Goal: Task Accomplishment & Management: Manage account settings

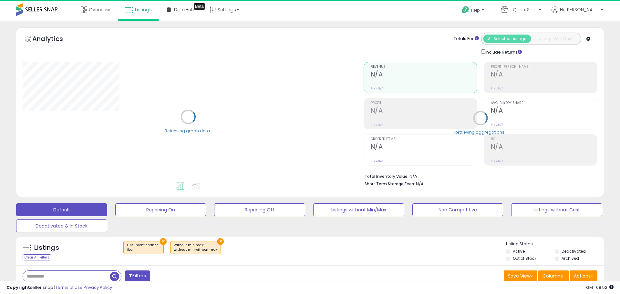
select select "**"
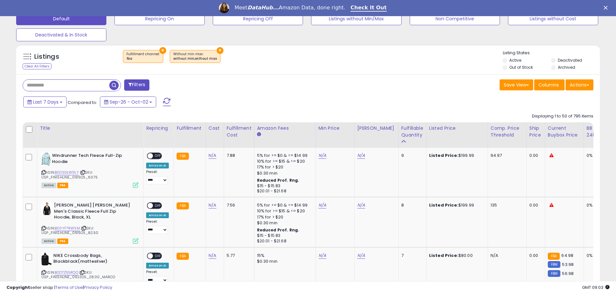
scroll to position [226, 0]
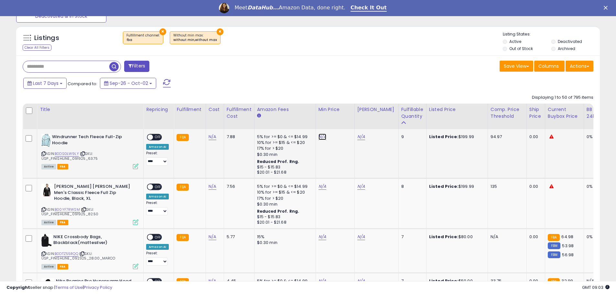
click at [321, 137] on link "N/A" at bounding box center [322, 137] width 8 height 6
click at [66, 154] on link "B0DSGLW9LY" at bounding box center [67, 153] width 24 height 5
click at [311, 119] on input "number" at bounding box center [302, 121] width 58 height 11
type input "******"
click button "submit" at bounding box center [337, 121] width 11 height 10
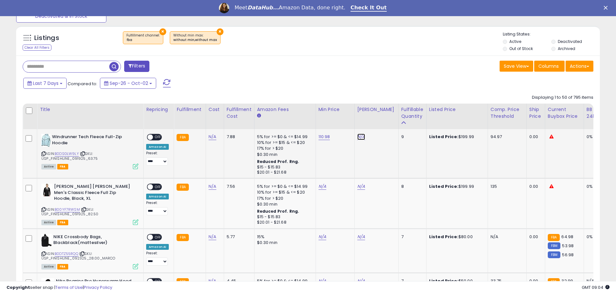
click at [360, 137] on link "N/A" at bounding box center [361, 137] width 8 height 6
click at [333, 121] on input "number" at bounding box center [340, 121] width 58 height 11
type input "******"
click button "submit" at bounding box center [376, 121] width 11 height 10
click at [155, 136] on span "OFF" at bounding box center [158, 137] width 10 height 5
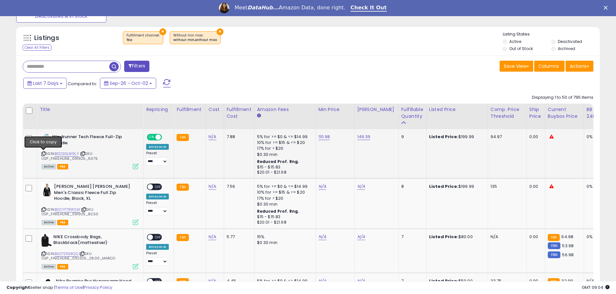
click at [43, 154] on icon at bounding box center [43, 154] width 4 height 4
click at [319, 188] on link "N/A" at bounding box center [322, 187] width 8 height 6
click at [66, 207] on link "B00YF7RWSM" at bounding box center [67, 209] width 25 height 5
click at [310, 171] on input "number" at bounding box center [302, 170] width 58 height 11
type input "******"
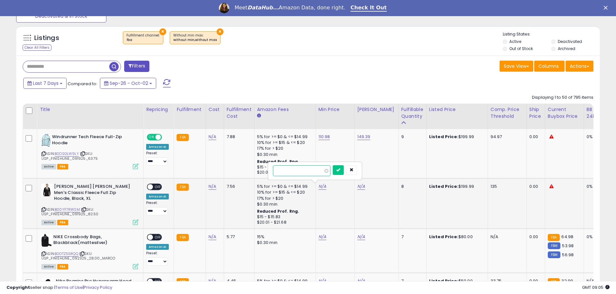
click button "submit" at bounding box center [337, 170] width 11 height 10
click at [358, 186] on link "N/A" at bounding box center [361, 187] width 8 height 6
click at [339, 170] on input "number" at bounding box center [340, 170] width 58 height 11
type input "******"
click button "submit" at bounding box center [376, 170] width 11 height 10
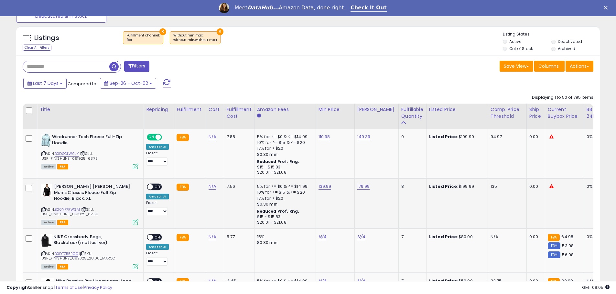
drag, startPoint x: 156, startPoint y: 188, endPoint x: 139, endPoint y: 198, distance: 19.7
click at [155, 189] on span "OFF" at bounding box center [158, 186] width 10 height 5
click at [43, 208] on icon at bounding box center [43, 210] width 4 height 4
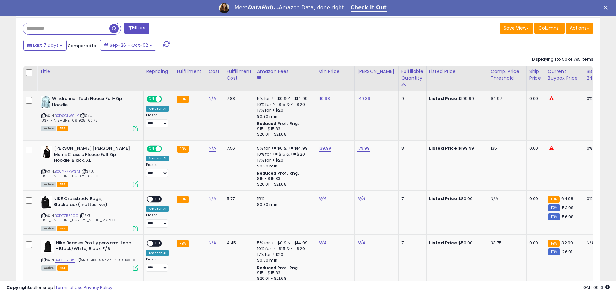
scroll to position [291, 0]
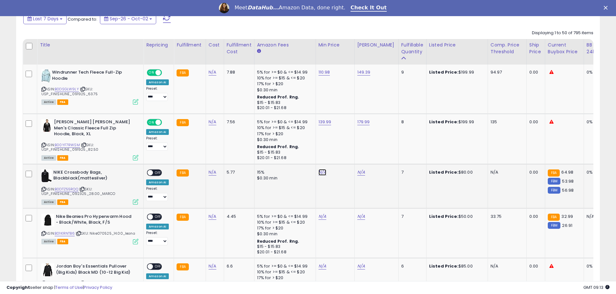
click at [321, 171] on link "N/A" at bounding box center [322, 172] width 8 height 6
click at [66, 190] on link "B0DTZ55RQQ" at bounding box center [67, 189] width 24 height 5
click at [294, 157] on input "number" at bounding box center [302, 156] width 58 height 11
type input "*****"
click button "submit" at bounding box center [337, 156] width 11 height 10
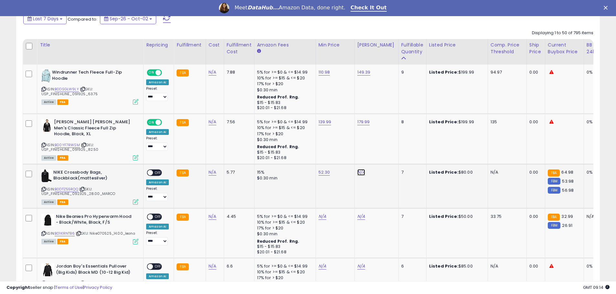
click at [357, 170] on link "N/A" at bounding box center [361, 172] width 8 height 6
click at [324, 153] on input "number" at bounding box center [340, 156] width 58 height 11
type input "*****"
click button "submit" at bounding box center [376, 156] width 11 height 10
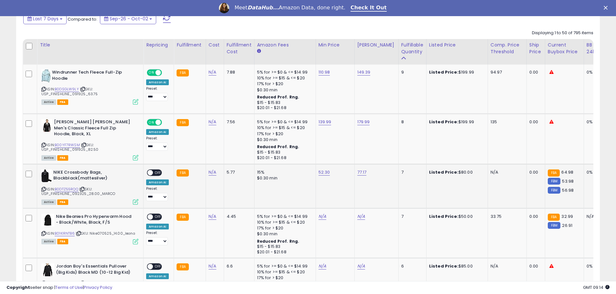
click at [156, 171] on span "OFF" at bounding box center [158, 172] width 10 height 5
click at [43, 189] on icon at bounding box center [43, 190] width 4 height 4
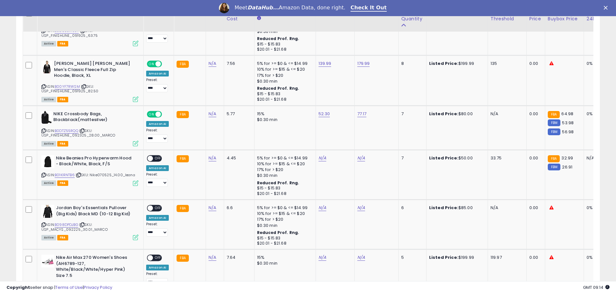
scroll to position [355, 0]
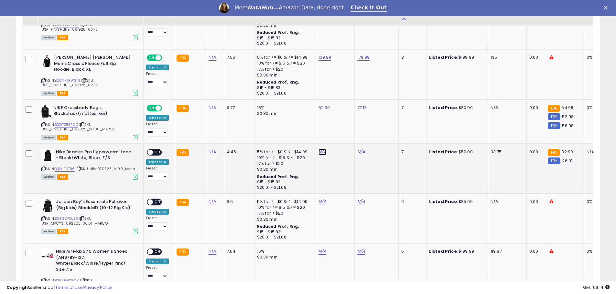
click at [318, 152] on link "N/A" at bounding box center [322, 152] width 8 height 6
click at [67, 170] on link "B01KIRNTB6" at bounding box center [65, 168] width 20 height 5
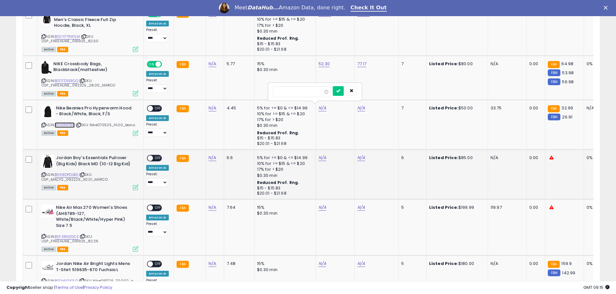
scroll to position [452, 0]
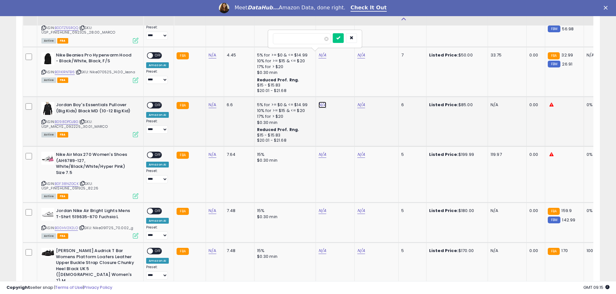
click at [320, 104] on link "N/A" at bounding box center [322, 105] width 8 height 6
click at [62, 120] on link "B098DPDJBG" at bounding box center [67, 121] width 24 height 5
click at [361, 107] on link "N/A" at bounding box center [361, 105] width 8 height 6
type input "*****"
click button "submit" at bounding box center [376, 88] width 11 height 10
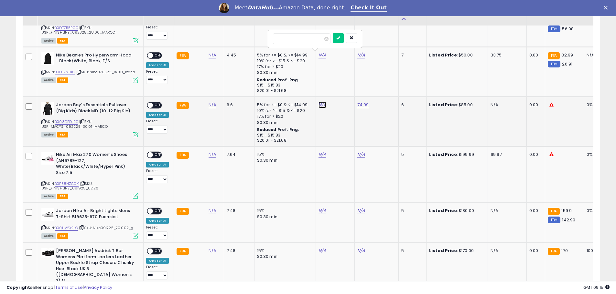
click at [320, 106] on link "N/A" at bounding box center [322, 105] width 8 height 6
click at [297, 89] on input "number" at bounding box center [302, 88] width 58 height 11
type input "*****"
click button "submit" at bounding box center [337, 88] width 11 height 10
click at [155, 104] on span "OFF" at bounding box center [158, 105] width 10 height 5
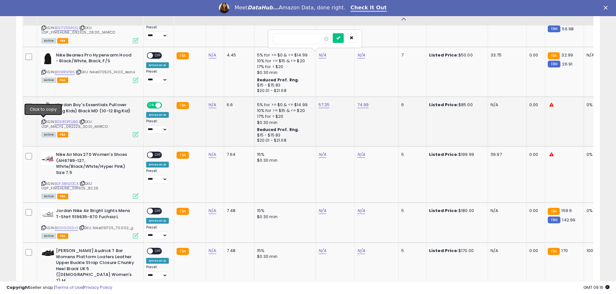
drag, startPoint x: 44, startPoint y: 121, endPoint x: 164, endPoint y: 109, distance: 121.2
click at [53, 118] on div "ASIN: B098DPDJBG | SKU: USP_MACYS_092225_30.01_MARCO Active FBA" at bounding box center [89, 119] width 97 height 35
click at [319, 153] on link "N/A" at bounding box center [322, 155] width 8 height 6
click at [62, 183] on link "B0F38NZGCK" at bounding box center [67, 183] width 24 height 5
click at [299, 135] on input "number" at bounding box center [302, 138] width 58 height 11
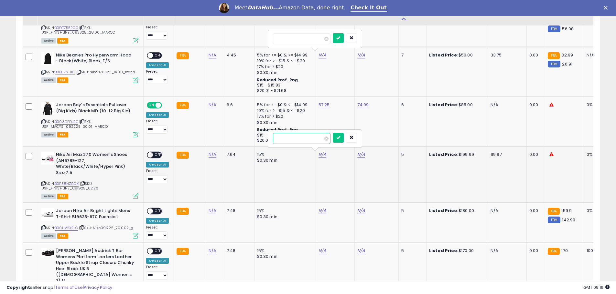
type input "******"
click button "submit" at bounding box center [337, 138] width 11 height 10
click at [357, 155] on link "N/A" at bounding box center [361, 155] width 8 height 6
click at [334, 134] on input "number" at bounding box center [340, 138] width 58 height 11
type input "******"
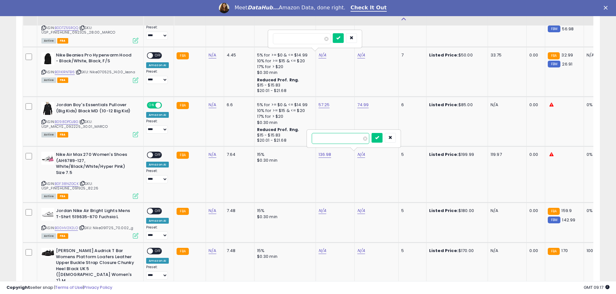
click button "submit" at bounding box center [376, 138] width 11 height 10
click at [157, 156] on span "OFF" at bounding box center [158, 155] width 10 height 5
click at [44, 183] on icon at bounding box center [43, 184] width 4 height 4
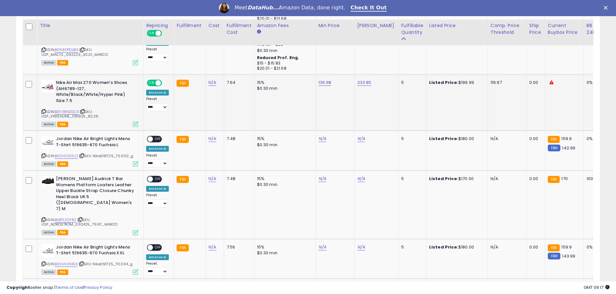
scroll to position [549, 0]
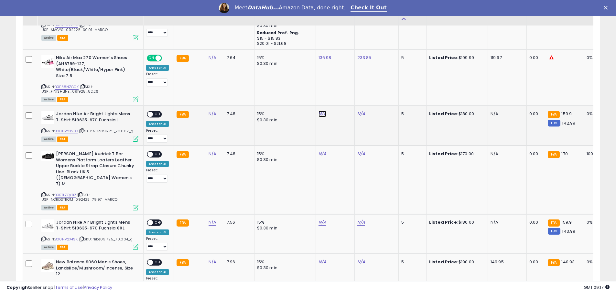
click at [319, 116] on link "N/A" at bounding box center [322, 114] width 8 height 6
click at [62, 130] on link "B00HV2X2LO" at bounding box center [66, 131] width 23 height 5
click at [295, 95] on input "number" at bounding box center [302, 97] width 58 height 11
type input "******"
click button "submit" at bounding box center [337, 97] width 11 height 10
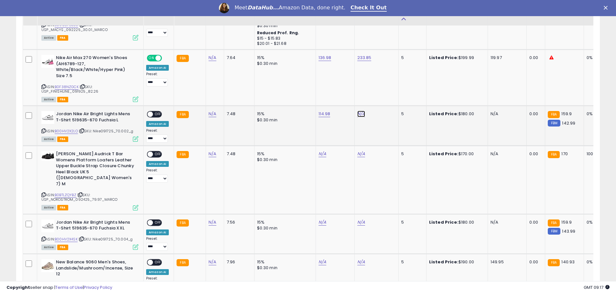
click at [358, 113] on link "N/A" at bounding box center [361, 114] width 8 height 6
click at [341, 99] on input "number" at bounding box center [340, 97] width 58 height 11
type input "******"
click button "submit" at bounding box center [376, 97] width 11 height 10
drag, startPoint x: 156, startPoint y: 114, endPoint x: 145, endPoint y: 123, distance: 14.2
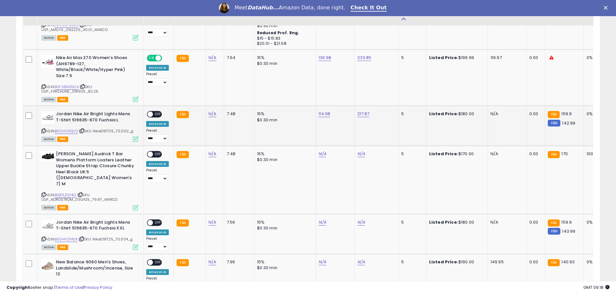
click at [156, 114] on span "OFF" at bounding box center [158, 114] width 10 height 5
click at [42, 130] on icon at bounding box center [43, 131] width 4 height 4
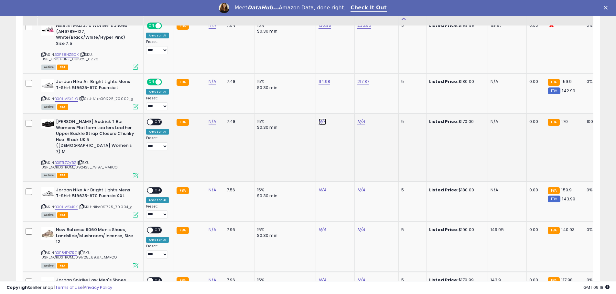
click at [320, 121] on link "N/A" at bounding box center [322, 122] width 8 height 6
click at [65, 160] on link "B0BTLZQYBZ" at bounding box center [66, 162] width 22 height 5
click at [359, 123] on link "N/A" at bounding box center [361, 122] width 8 height 6
click at [343, 107] on input "number" at bounding box center [340, 105] width 58 height 11
type input "******"
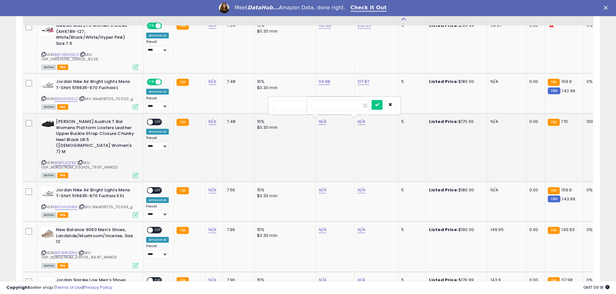
click button "submit" at bounding box center [376, 105] width 11 height 10
click at [321, 123] on link "N/A" at bounding box center [322, 122] width 8 height 6
click at [299, 106] on input "number" at bounding box center [302, 105] width 58 height 11
type input "******"
click button "submit" at bounding box center [337, 105] width 11 height 10
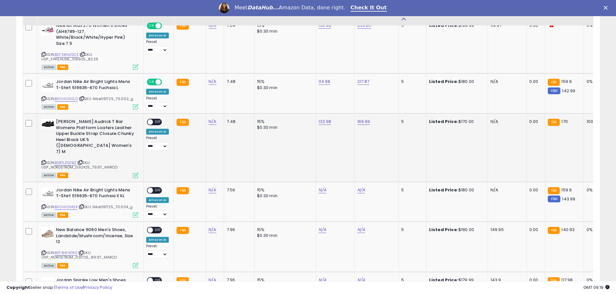
click at [157, 122] on span "OFF" at bounding box center [158, 122] width 10 height 5
click at [44, 161] on icon at bounding box center [43, 163] width 4 height 4
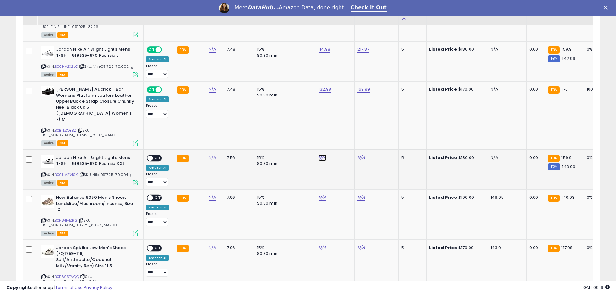
click at [318, 155] on link "N/A" at bounding box center [322, 158] width 8 height 6
click at [61, 172] on link "B00HV2X4SK" at bounding box center [66, 174] width 23 height 5
click at [286, 131] on input "number" at bounding box center [302, 129] width 58 height 11
type input "******"
click button "submit" at bounding box center [337, 129] width 11 height 10
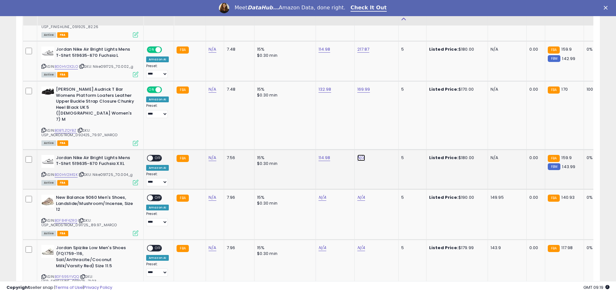
click at [359, 155] on link "N/A" at bounding box center [361, 158] width 8 height 6
click at [332, 128] on input "number" at bounding box center [340, 129] width 58 height 11
type input "******"
click button "submit" at bounding box center [376, 129] width 11 height 10
click at [158, 155] on span "OFF" at bounding box center [158, 157] width 10 height 5
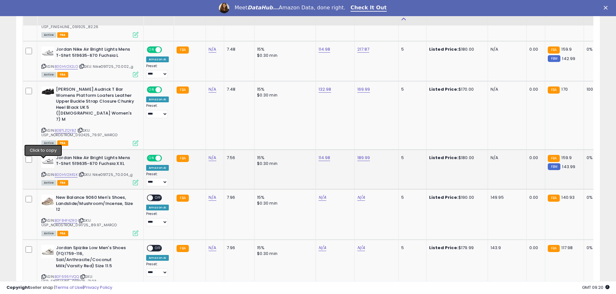
click at [44, 173] on icon at bounding box center [43, 175] width 4 height 4
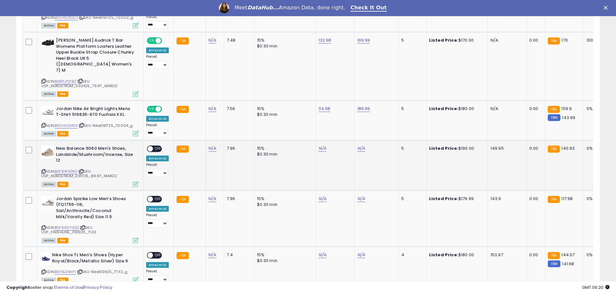
scroll to position [679, 0]
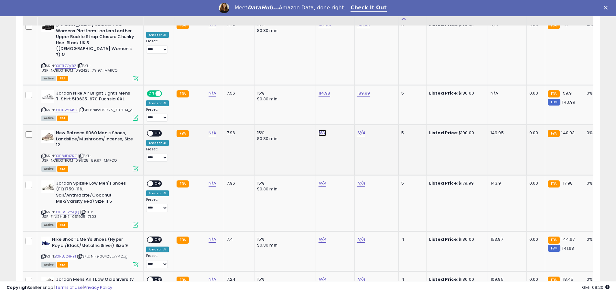
click at [321, 130] on link "N/A" at bounding box center [322, 133] width 8 height 6
click at [65, 153] on link "B0F84F4ZRG" at bounding box center [66, 155] width 23 height 5
drag, startPoint x: 43, startPoint y: 143, endPoint x: 82, endPoint y: 132, distance: 40.7
click at [47, 142] on div "ASIN: B0F84F4ZRG | SKU: USP_NORDSTROM_091725_89.97_MARCO Active FBA" at bounding box center [89, 150] width 97 height 41
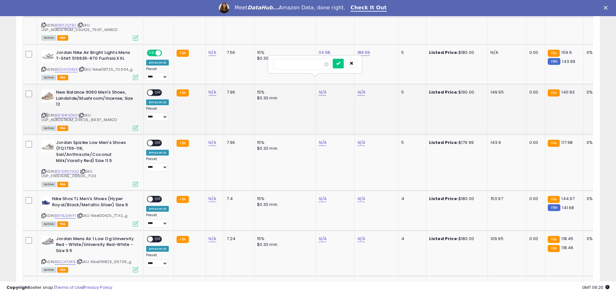
scroll to position [743, 0]
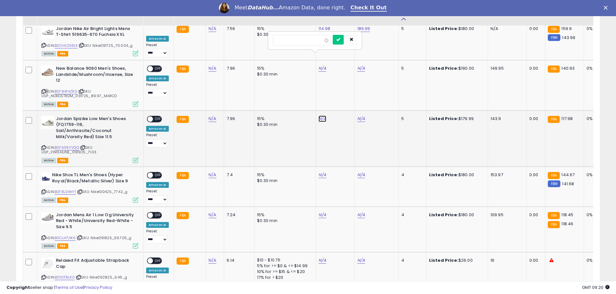
click at [320, 116] on link "N/A" at bounding box center [322, 119] width 8 height 6
click at [68, 145] on link "B0F695YVQQ" at bounding box center [67, 147] width 24 height 5
click at [308, 92] on input "number" at bounding box center [302, 90] width 58 height 11
type input "******"
click button "submit" at bounding box center [337, 90] width 11 height 10
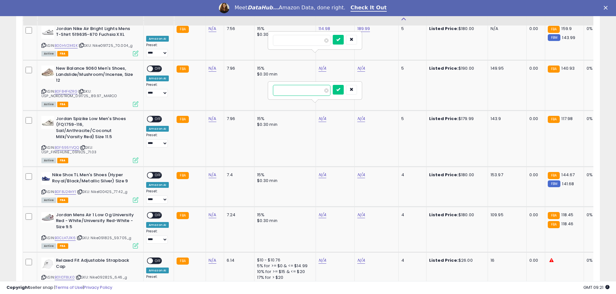
click button "submit" at bounding box center [337, 90] width 11 height 10
click at [358, 116] on link "N/A" at bounding box center [361, 119] width 8 height 6
click at [339, 91] on input "number" at bounding box center [340, 90] width 58 height 11
type input "******"
click button "submit" at bounding box center [376, 90] width 11 height 10
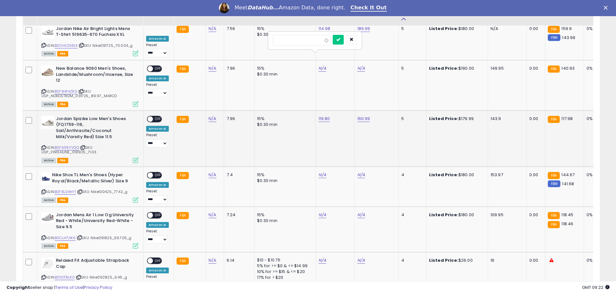
click at [157, 116] on span "OFF" at bounding box center [158, 118] width 10 height 5
click at [45, 146] on icon at bounding box center [43, 148] width 4 height 4
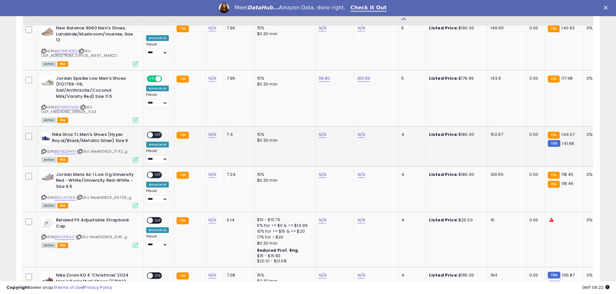
scroll to position [808, 0]
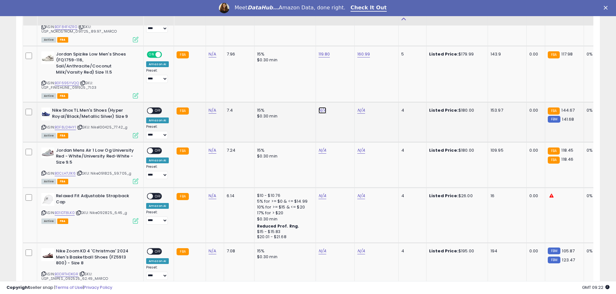
click at [320, 107] on link "N/A" at bounding box center [322, 110] width 8 height 6
click at [61, 125] on link "B0F8J24HY1" at bounding box center [65, 127] width 21 height 5
click at [310, 78] on input "number" at bounding box center [302, 82] width 58 height 11
type input "******"
click button "submit" at bounding box center [337, 82] width 11 height 10
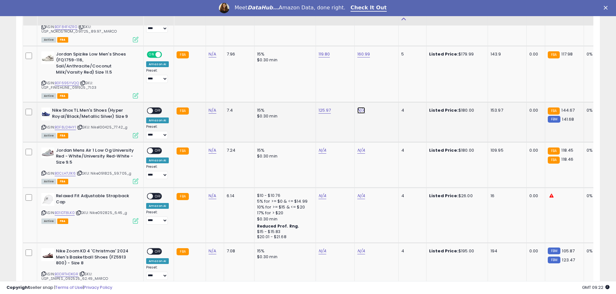
click at [360, 107] on link "N/A" at bounding box center [361, 110] width 8 height 6
click at [324, 82] on input "number" at bounding box center [340, 82] width 58 height 11
type input "******"
click button "submit" at bounding box center [376, 82] width 11 height 10
click at [156, 108] on span "OFF" at bounding box center [158, 110] width 10 height 5
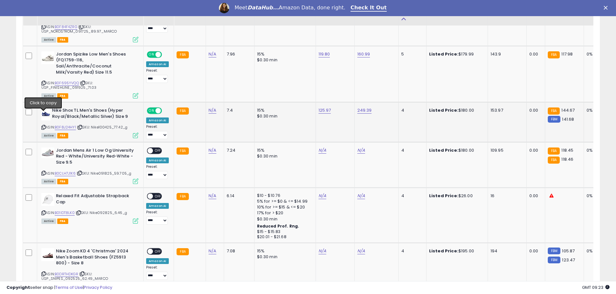
click at [44, 126] on icon at bounding box center [43, 128] width 4 height 4
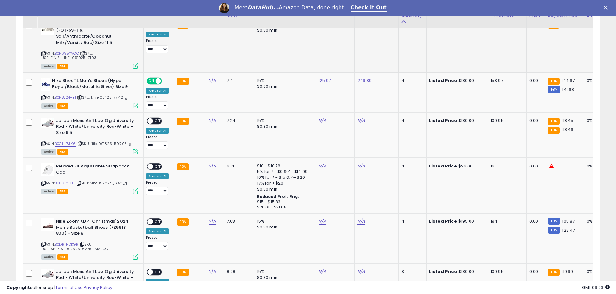
scroll to position [840, 0]
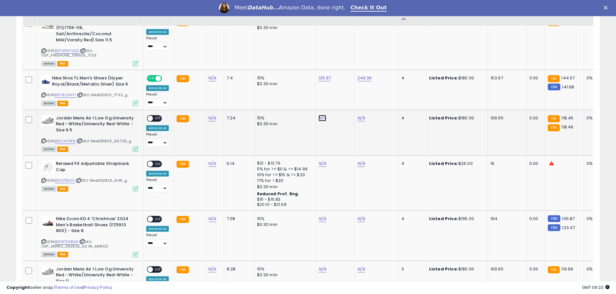
click at [320, 115] on link "N/A" at bounding box center [322, 118] width 8 height 6
click at [65, 139] on link "B0CLH7J1K6" at bounding box center [65, 141] width 21 height 5
click at [297, 88] on input "number" at bounding box center [302, 89] width 58 height 11
type input "*****"
click button "submit" at bounding box center [337, 89] width 11 height 10
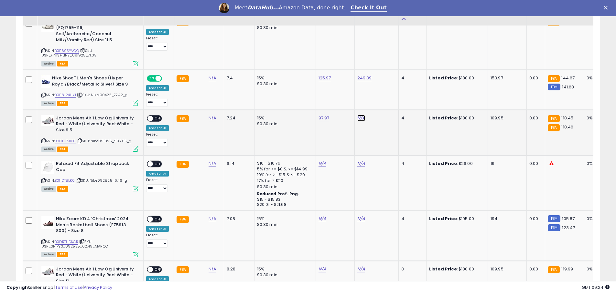
click at [359, 115] on link "N/A" at bounding box center [361, 118] width 8 height 6
click at [332, 91] on input "number" at bounding box center [340, 89] width 58 height 11
type input "******"
click button "submit" at bounding box center [376, 89] width 11 height 10
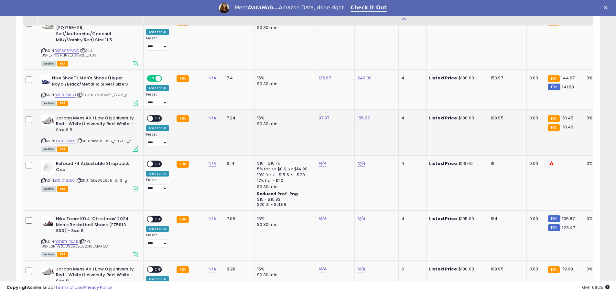
click at [160, 116] on span "OFF" at bounding box center [158, 118] width 10 height 5
click at [44, 139] on icon at bounding box center [43, 141] width 4 height 4
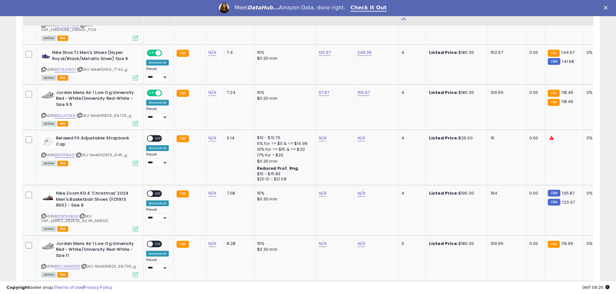
scroll to position [872, 0]
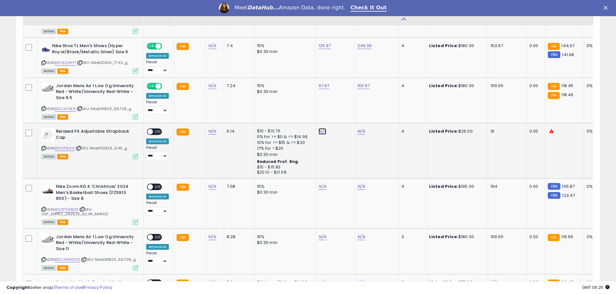
click at [318, 128] on link "N/A" at bounding box center [322, 131] width 8 height 6
click at [64, 146] on link "B01IDT8LK0" at bounding box center [65, 148] width 20 height 5
click at [311, 102] on input "number" at bounding box center [302, 103] width 58 height 11
type input "*****"
click button "submit" at bounding box center [337, 103] width 11 height 10
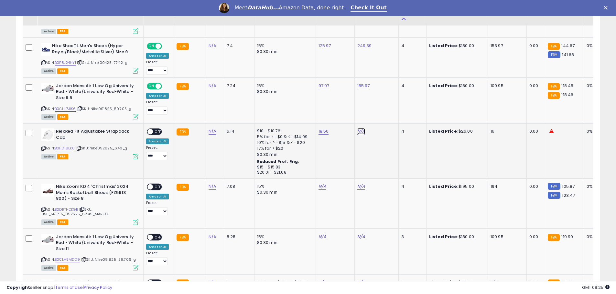
click at [359, 128] on link "N/A" at bounding box center [361, 131] width 8 height 6
click at [338, 106] on input "number" at bounding box center [340, 103] width 58 height 11
type input "*****"
click button "submit" at bounding box center [376, 103] width 11 height 10
click at [157, 129] on span "OFF" at bounding box center [158, 131] width 10 height 5
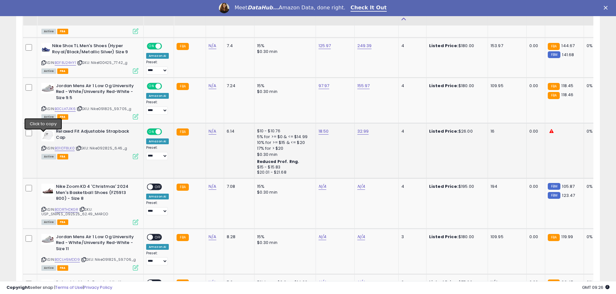
drag, startPoint x: 44, startPoint y: 136, endPoint x: 124, endPoint y: 123, distance: 81.6
click at [45, 147] on icon at bounding box center [43, 149] width 4 height 4
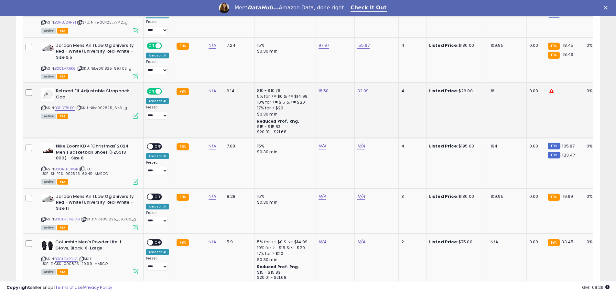
scroll to position [937, 0]
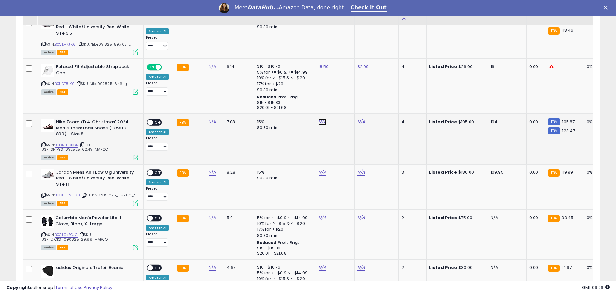
click at [321, 119] on link "N/A" at bounding box center [322, 122] width 8 height 6
click at [60, 142] on link "B0DRTHDKGR" at bounding box center [67, 144] width 24 height 5
click at [300, 94] on input "number" at bounding box center [302, 93] width 58 height 11
type input "******"
click button "submit" at bounding box center [337, 93] width 11 height 10
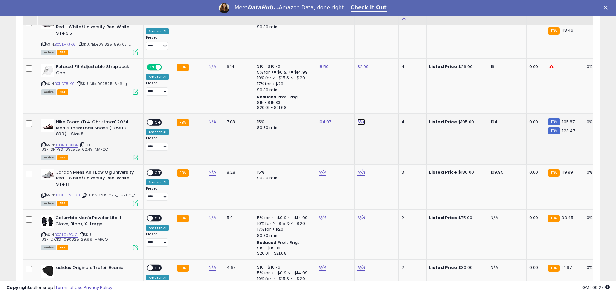
click at [359, 119] on link "N/A" at bounding box center [361, 122] width 8 height 6
click at [339, 94] on input "number" at bounding box center [340, 93] width 58 height 11
type input "******"
click button "submit" at bounding box center [376, 93] width 11 height 10
click at [157, 120] on span "OFF" at bounding box center [158, 122] width 10 height 5
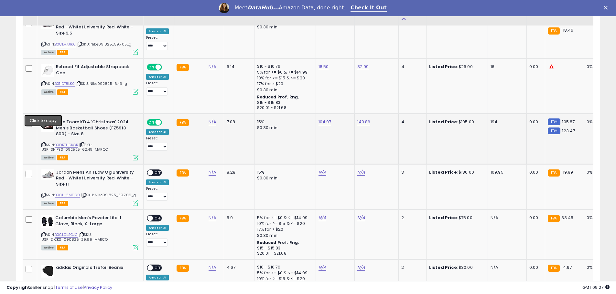
click at [43, 143] on icon at bounding box center [43, 145] width 4 height 4
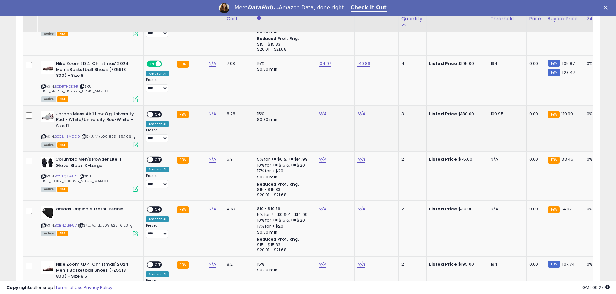
scroll to position [1002, 0]
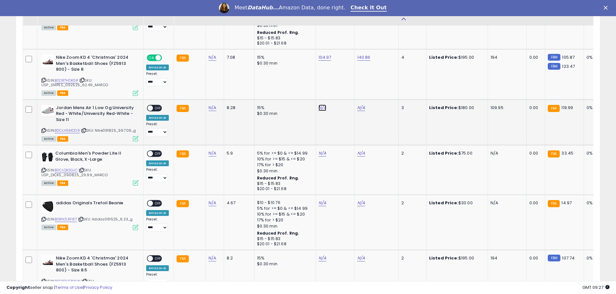
click at [319, 105] on link "N/A" at bounding box center [322, 108] width 8 height 6
click at [68, 128] on link "B0CLH5MDD9" at bounding box center [67, 130] width 25 height 5
click at [305, 76] on input "number" at bounding box center [302, 79] width 58 height 11
type input "*****"
click button "submit" at bounding box center [337, 79] width 11 height 10
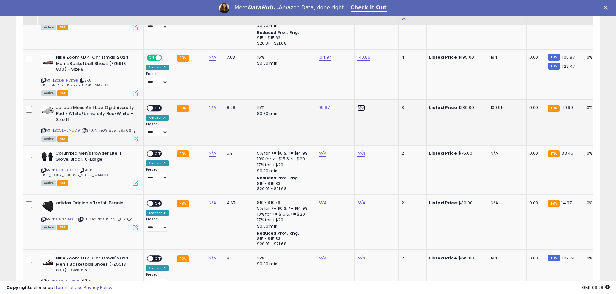
click at [359, 105] on link "N/A" at bounding box center [361, 108] width 8 height 6
click at [338, 81] on input "number" at bounding box center [340, 79] width 58 height 11
type input "******"
click button "submit" at bounding box center [376, 79] width 11 height 10
click at [156, 105] on span "OFF" at bounding box center [158, 107] width 10 height 5
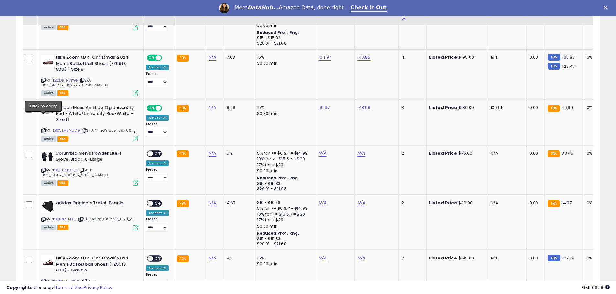
drag, startPoint x: 43, startPoint y: 117, endPoint x: 598, endPoint y: 36, distance: 561.0
click at [50, 115] on div "ASIN: B0CLH5MDD9 | SKU: Nike091825_59.706_g Active FBA" at bounding box center [89, 123] width 97 height 36
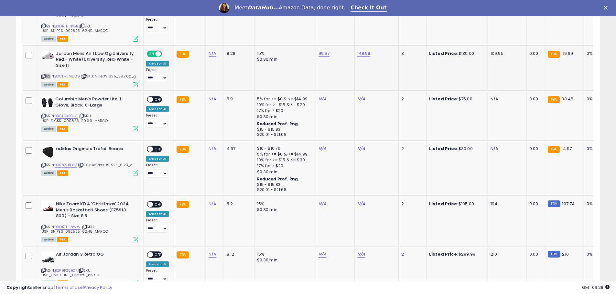
scroll to position [1066, 0]
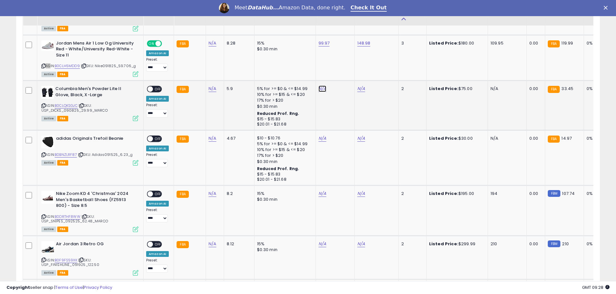
click at [319, 86] on link "N/A" at bounding box center [322, 89] width 8 height 6
click at [63, 103] on link "B0CLQKSGJC" at bounding box center [66, 105] width 23 height 5
click at [44, 104] on icon at bounding box center [43, 106] width 4 height 4
click at [320, 135] on link "N/A" at bounding box center [322, 138] width 8 height 6
click at [64, 152] on link "B0BNZLRF87" at bounding box center [66, 154] width 22 height 5
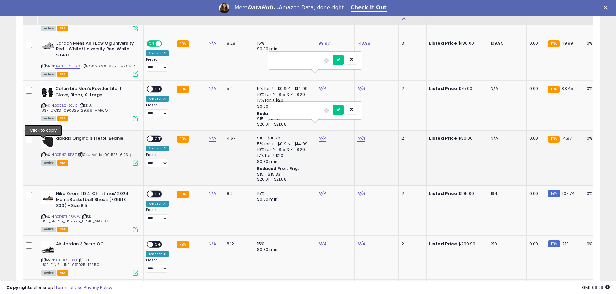
drag, startPoint x: 43, startPoint y: 142, endPoint x: 319, endPoint y: 109, distance: 277.9
click at [49, 138] on div "ASIN: B0BNZLRF87 | SKU: Adidas091525_6.23_g Active FBA" at bounding box center [89, 150] width 97 height 29
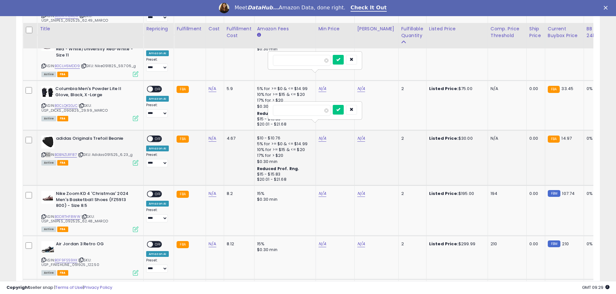
scroll to position [1131, 0]
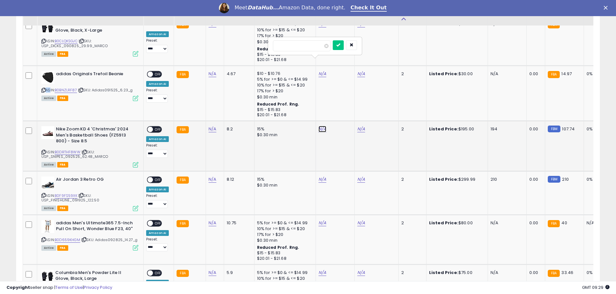
click at [321, 126] on link "N/A" at bounding box center [322, 129] width 8 height 6
click at [70, 150] on link "B0DRTHF8WW" at bounding box center [68, 152] width 26 height 5
click at [292, 100] on input "number" at bounding box center [302, 100] width 58 height 11
type input "******"
click button "submit" at bounding box center [337, 100] width 11 height 10
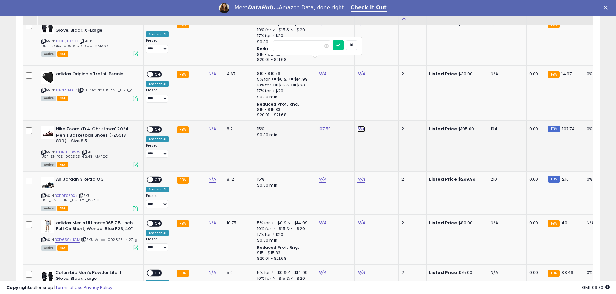
click at [361, 126] on link "N/A" at bounding box center [361, 129] width 8 height 6
click at [324, 102] on input "number" at bounding box center [340, 100] width 58 height 11
type input "******"
click button "submit" at bounding box center [376, 100] width 11 height 10
click at [158, 127] on span "OFF" at bounding box center [158, 129] width 10 height 5
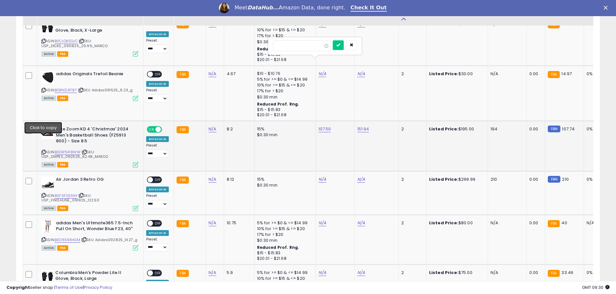
drag, startPoint x: 43, startPoint y: 138, endPoint x: 93, endPoint y: 131, distance: 50.7
click at [44, 151] on icon at bounding box center [43, 153] width 4 height 4
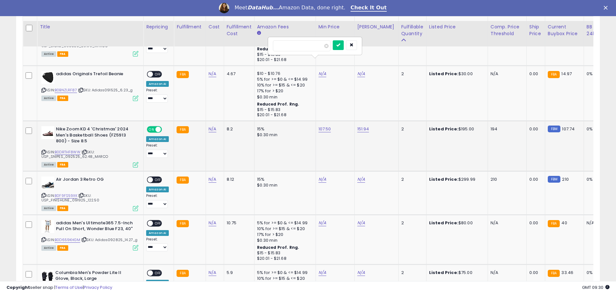
scroll to position [1163, 0]
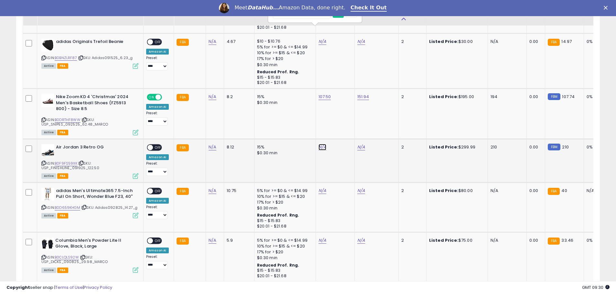
click at [322, 144] on link "N/A" at bounding box center [322, 147] width 8 height 6
click at [63, 161] on link "B0F9FS59XK" at bounding box center [66, 163] width 23 height 5
click at [300, 119] on input "number" at bounding box center [302, 118] width 58 height 11
click at [332, 113] on button "submit" at bounding box center [337, 118] width 11 height 10
click at [313, 121] on input "*******" at bounding box center [302, 118] width 58 height 11
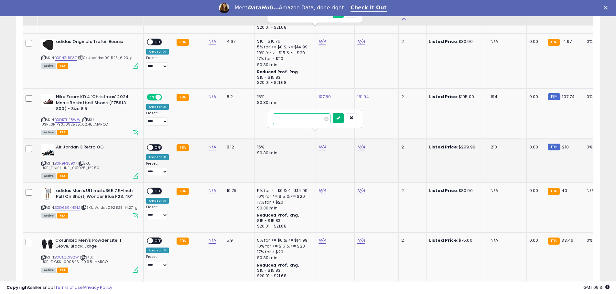
type input "******"
click at [343, 121] on button "submit" at bounding box center [337, 118] width 11 height 10
click at [359, 144] on link "N/A" at bounding box center [361, 147] width 8 height 6
click at [324, 119] on input "number" at bounding box center [340, 118] width 58 height 11
type input "******"
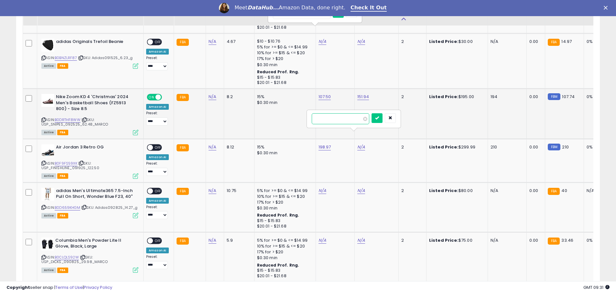
click button "submit" at bounding box center [376, 118] width 11 height 10
click at [158, 145] on span "OFF" at bounding box center [158, 147] width 10 height 5
drag, startPoint x: 44, startPoint y: 151, endPoint x: 54, endPoint y: 146, distance: 11.6
click at [44, 162] on icon at bounding box center [43, 164] width 4 height 4
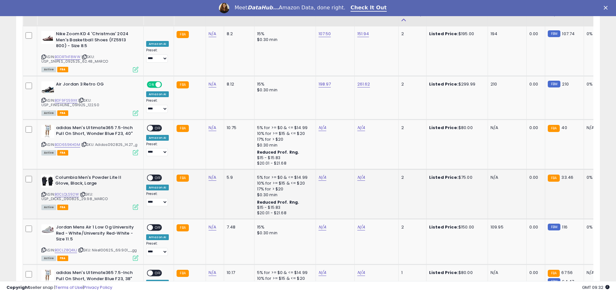
scroll to position [1228, 0]
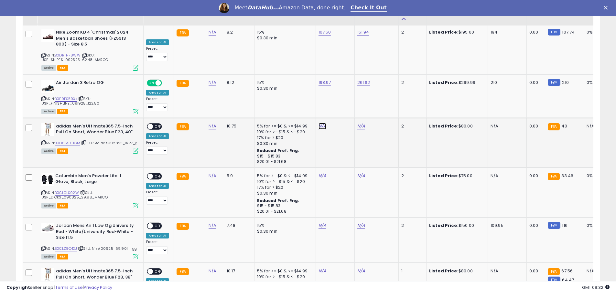
click at [318, 123] on link "N/A" at bounding box center [322, 126] width 8 height 6
click at [70, 141] on link "B0D659KHGM" at bounding box center [68, 143] width 26 height 5
drag, startPoint x: 295, startPoint y: 96, endPoint x: 617, endPoint y: 119, distance: 323.0
click at [295, 97] on input "number" at bounding box center [302, 97] width 58 height 11
type input "*****"
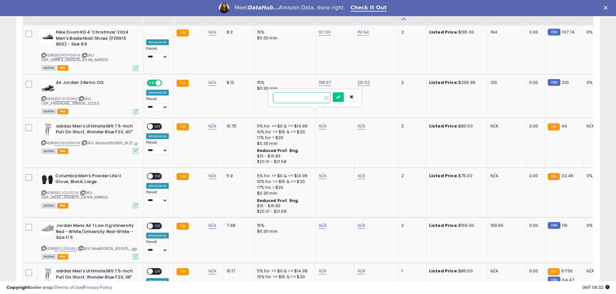
click button "submit" at bounding box center [337, 97] width 11 height 10
click at [357, 123] on link "N/A" at bounding box center [361, 126] width 8 height 6
type input "*****"
click button "submit" at bounding box center [376, 97] width 11 height 10
click at [154, 124] on span "OFF" at bounding box center [158, 126] width 10 height 5
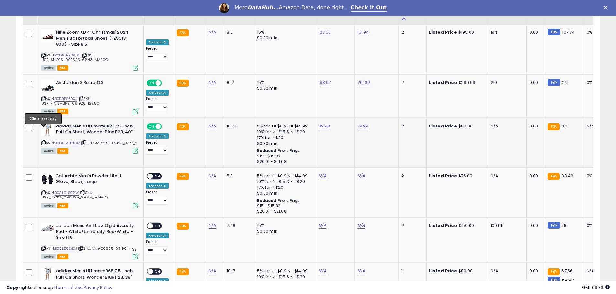
click at [44, 141] on icon at bounding box center [43, 143] width 4 height 4
click at [320, 173] on link "N/A" at bounding box center [322, 176] width 8 height 6
click at [62, 190] on link "B0CLQLS92W" at bounding box center [67, 192] width 24 height 5
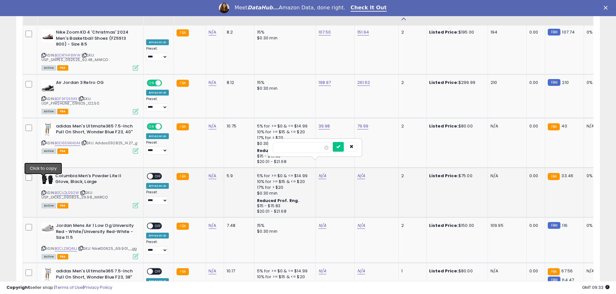
click at [43, 191] on icon at bounding box center [43, 193] width 4 height 4
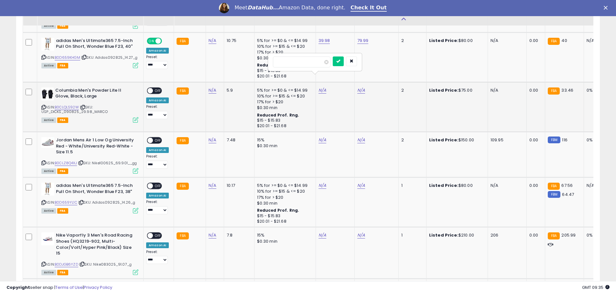
scroll to position [1325, 0]
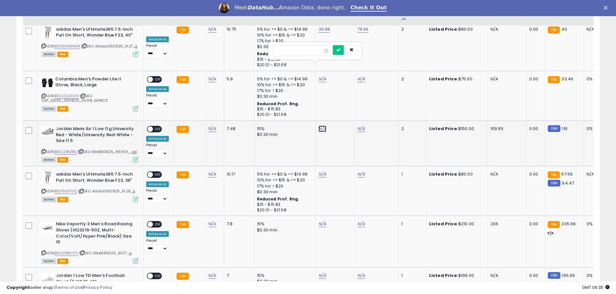
click at [318, 126] on link "N/A" at bounding box center [322, 129] width 8 height 6
click at [66, 149] on link "B0CLZ8Q4XJ" at bounding box center [66, 151] width 22 height 5
click at [298, 99] on input "number" at bounding box center [302, 100] width 58 height 11
type input "******"
click button "submit" at bounding box center [337, 100] width 11 height 10
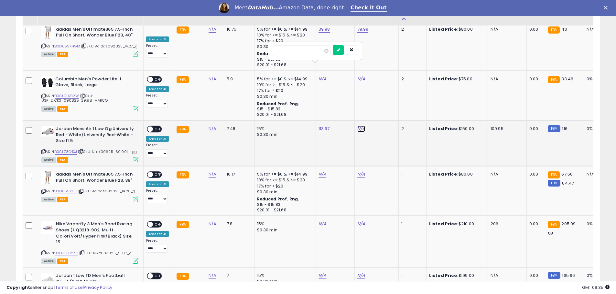
click at [357, 126] on link "N/A" at bounding box center [361, 129] width 8 height 6
drag, startPoint x: 326, startPoint y: 98, endPoint x: 434, endPoint y: 104, distance: 107.4
click at [327, 98] on input "number" at bounding box center [340, 100] width 58 height 11
type input "******"
click button "submit" at bounding box center [376, 100] width 11 height 10
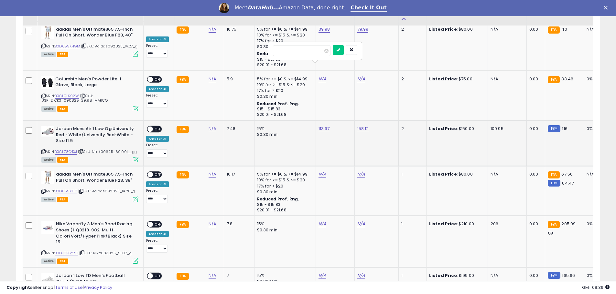
click at [155, 127] on span "OFF" at bounding box center [158, 129] width 10 height 5
click at [43, 150] on icon at bounding box center [43, 152] width 4 height 4
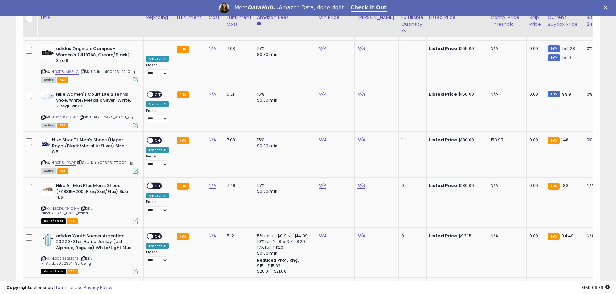
scroll to position [2133, 0]
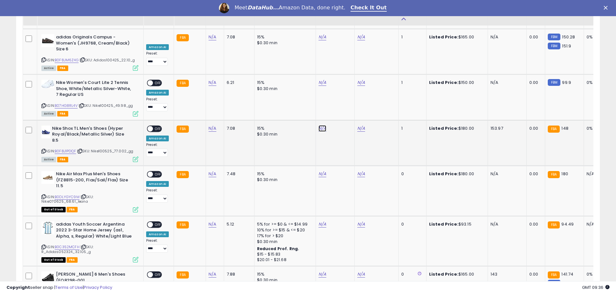
click at [318, 125] on link "N/A" at bounding box center [322, 128] width 8 height 6
drag, startPoint x: 67, startPoint y: 120, endPoint x: 162, endPoint y: 39, distance: 124.2
click at [67, 149] on link "B0F8J1PDQF" at bounding box center [65, 151] width 21 height 5
click at [294, 84] on input "number" at bounding box center [302, 88] width 58 height 11
type input "******"
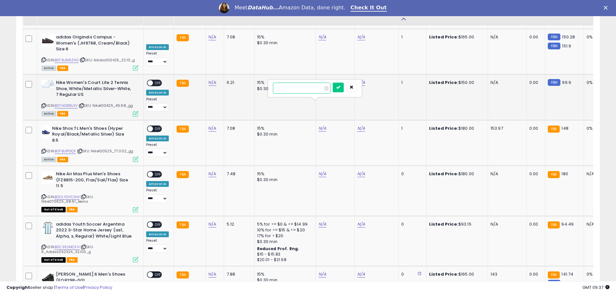
click button "submit" at bounding box center [337, 88] width 11 height 10
click at [358, 125] on link "N/A" at bounding box center [361, 128] width 8 height 6
click at [325, 88] on input "number" at bounding box center [340, 88] width 58 height 11
type input "******"
click button "submit" at bounding box center [376, 88] width 11 height 10
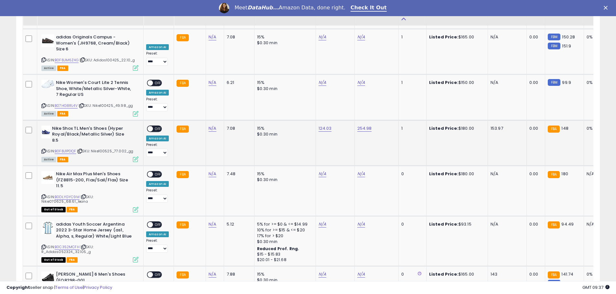
click at [156, 126] on span "OFF" at bounding box center [158, 128] width 10 height 5
click at [43, 150] on icon at bounding box center [43, 152] width 4 height 4
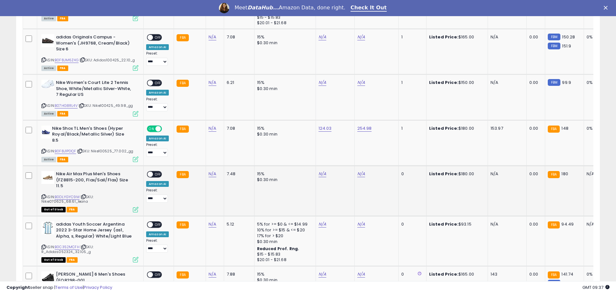
scroll to position [2036, 0]
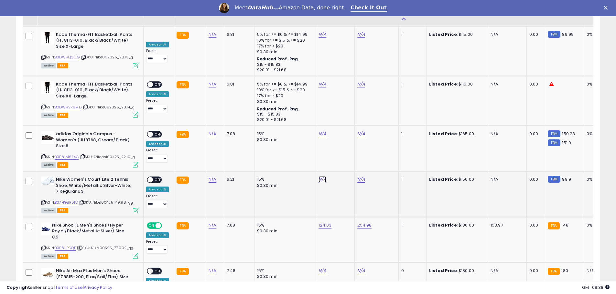
click at [321, 176] on link "N/A" at bounding box center [322, 179] width 8 height 6
click at [63, 200] on link "B07HG8RL4V" at bounding box center [66, 202] width 23 height 5
click at [319, 142] on input "number" at bounding box center [302, 139] width 58 height 11
type input "*****"
click button "submit" at bounding box center [337, 139] width 11 height 10
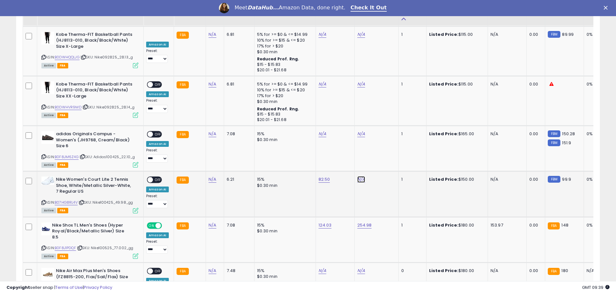
click at [358, 176] on link "N/A" at bounding box center [361, 179] width 8 height 6
click at [343, 138] on input "number" at bounding box center [340, 139] width 58 height 11
drag, startPoint x: 330, startPoint y: 139, endPoint x: 348, endPoint y: 138, distance: 18.4
click at [330, 139] on input "number" at bounding box center [340, 139] width 58 height 11
type input "******"
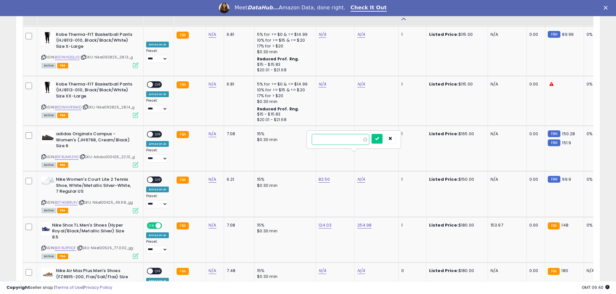
click button "submit" at bounding box center [376, 139] width 11 height 10
click at [157, 177] on span "OFF" at bounding box center [158, 179] width 10 height 5
click at [44, 201] on icon at bounding box center [43, 203] width 4 height 4
click at [321, 131] on link "N/A" at bounding box center [322, 134] width 8 height 6
click at [65, 154] on link "B0F8JM6Z4G" at bounding box center [67, 156] width 24 height 5
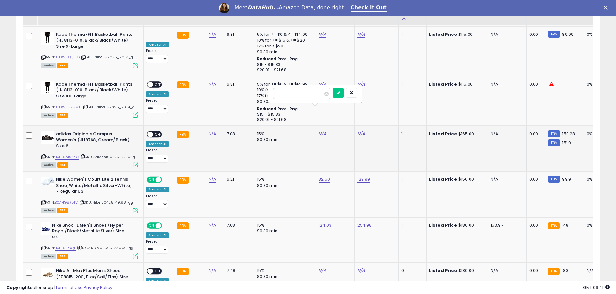
click at [301, 92] on input "number" at bounding box center [302, 93] width 58 height 11
type input "*****"
click button "submit" at bounding box center [337, 93] width 11 height 10
click at [357, 131] on link "N/A" at bounding box center [361, 134] width 8 height 6
click at [332, 94] on input "number" at bounding box center [340, 93] width 58 height 11
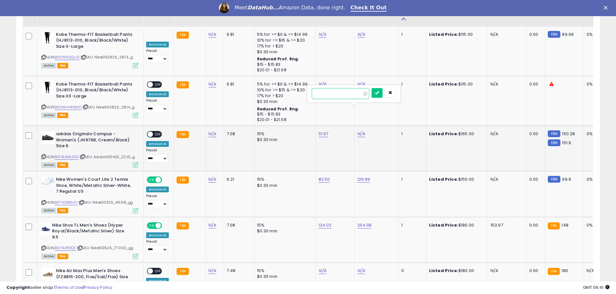
type input "******"
click button "submit" at bounding box center [376, 93] width 11 height 10
drag, startPoint x: 156, startPoint y: 110, endPoint x: 138, endPoint y: 123, distance: 22.0
click at [155, 132] on span "OFF" at bounding box center [158, 134] width 10 height 5
drag, startPoint x: 44, startPoint y: 132, endPoint x: 255, endPoint y: 104, distance: 212.1
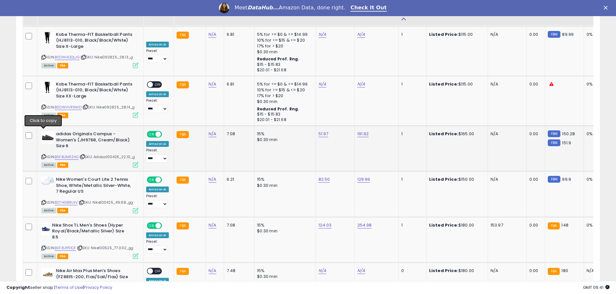
click at [46, 131] on div "ASIN: B0F8JM6Z4G | SKU: Adidas100425_22.10_g Active FBA" at bounding box center [89, 149] width 97 height 36
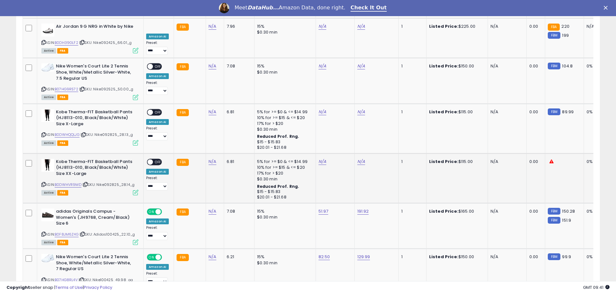
scroll to position [1939, 0]
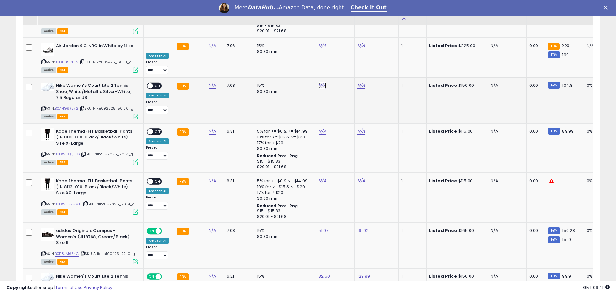
click at [318, 82] on link "N/A" at bounding box center [322, 85] width 8 height 6
click at [59, 106] on link "B07HG9R572" at bounding box center [67, 108] width 24 height 5
click at [285, 45] on input "number" at bounding box center [302, 45] width 58 height 11
type input "*****"
click button "submit" at bounding box center [337, 45] width 11 height 10
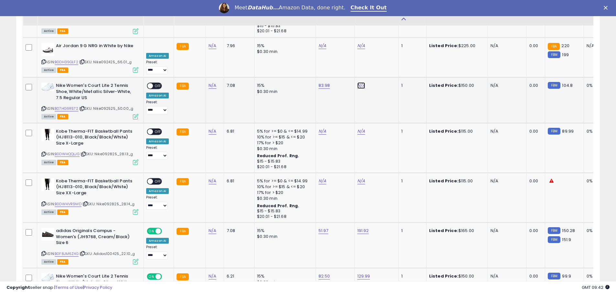
click at [359, 82] on link "N/A" at bounding box center [361, 85] width 8 height 6
click at [336, 45] on input "number" at bounding box center [340, 45] width 58 height 11
type input "******"
click button "submit" at bounding box center [376, 45] width 11 height 10
click at [156, 83] on span "OFF" at bounding box center [158, 85] width 10 height 5
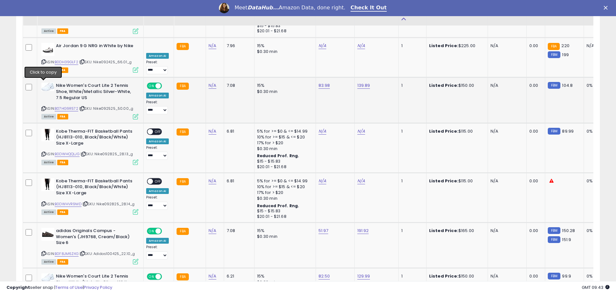
click at [43, 107] on icon at bounding box center [43, 109] width 4 height 4
click at [319, 128] on link "N/A" at bounding box center [322, 131] width 8 height 6
click at [64, 152] on link "B0DWHQQLJG" at bounding box center [67, 154] width 25 height 5
click at [292, 91] on input "number" at bounding box center [302, 91] width 58 height 11
type input "*****"
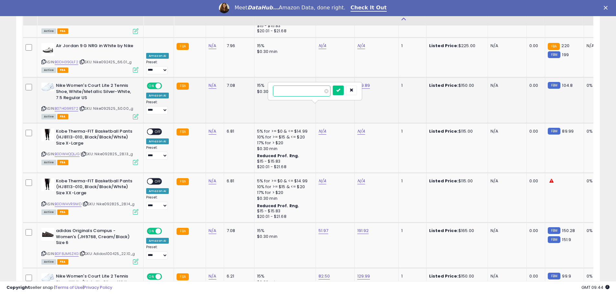
click button "submit" at bounding box center [337, 91] width 11 height 10
click at [357, 128] on link "N/A" at bounding box center [361, 131] width 8 height 6
click at [337, 91] on input "number" at bounding box center [340, 91] width 58 height 11
type input "******"
click button "submit" at bounding box center [376, 91] width 11 height 10
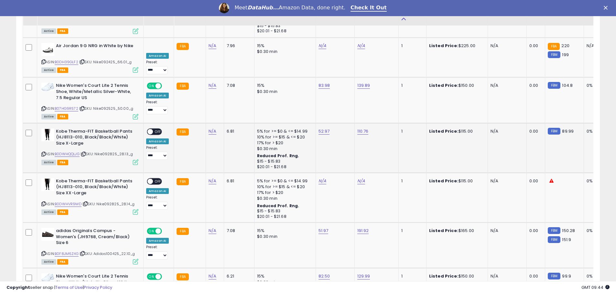
drag, startPoint x: 158, startPoint y: 106, endPoint x: 144, endPoint y: 114, distance: 16.6
click at [158, 129] on span "OFF" at bounding box center [158, 131] width 10 height 5
click at [43, 153] on icon at bounding box center [43, 155] width 4 height 4
click at [320, 178] on link "N/A" at bounding box center [322, 181] width 8 height 6
click at [66, 202] on link "B0DWHVR9MD" at bounding box center [68, 204] width 27 height 5
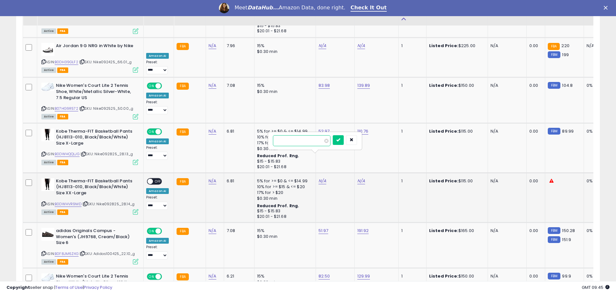
click at [315, 138] on input "number" at bounding box center [302, 140] width 58 height 11
type input "*****"
click at [340, 141] on icon "submit" at bounding box center [338, 140] width 4 height 4
click at [359, 178] on link "N/A" at bounding box center [361, 181] width 8 height 6
type input "******"
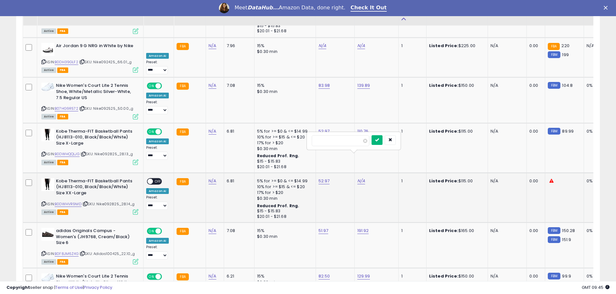
click at [382, 142] on button "submit" at bounding box center [376, 140] width 11 height 10
click at [159, 179] on span "OFF" at bounding box center [158, 181] width 10 height 5
click at [43, 202] on icon at bounding box center [43, 204] width 4 height 4
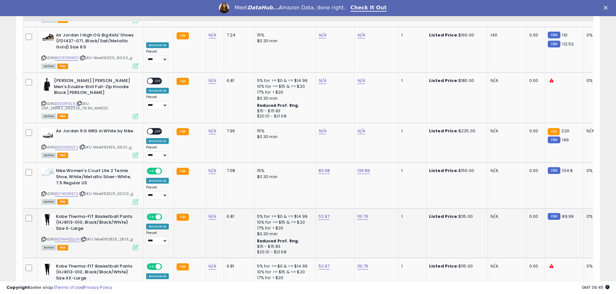
scroll to position [1842, 0]
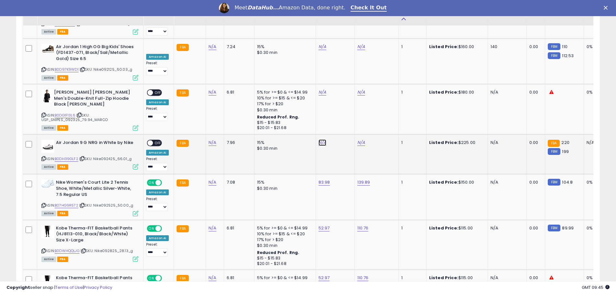
click at [318, 140] on link "N/A" at bounding box center [322, 143] width 8 height 6
click at [65, 156] on link "B0DH39GLF2" at bounding box center [67, 158] width 24 height 5
click at [301, 102] on input "number" at bounding box center [302, 102] width 58 height 11
type input "******"
click button "submit" at bounding box center [337, 102] width 11 height 10
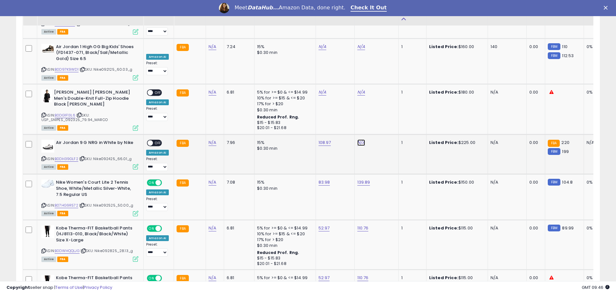
click at [357, 140] on link "N/A" at bounding box center [361, 143] width 8 height 6
click at [350, 101] on input "number" at bounding box center [340, 102] width 58 height 11
click at [334, 100] on input "number" at bounding box center [340, 102] width 58 height 11
type input "******"
click button "submit" at bounding box center [376, 102] width 11 height 10
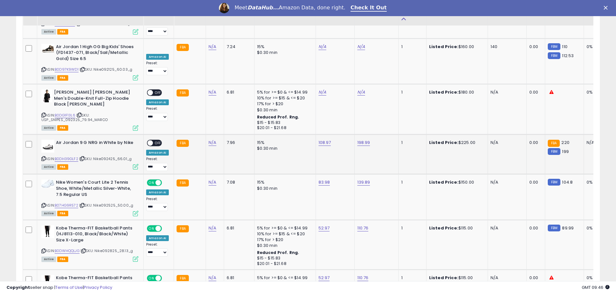
click at [156, 140] on span "OFF" at bounding box center [158, 142] width 10 height 5
click at [43, 157] on icon at bounding box center [43, 159] width 4 height 4
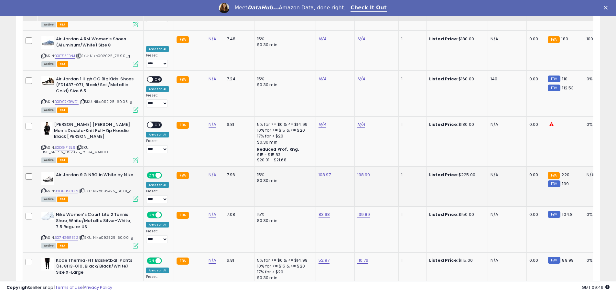
scroll to position [1777, 0]
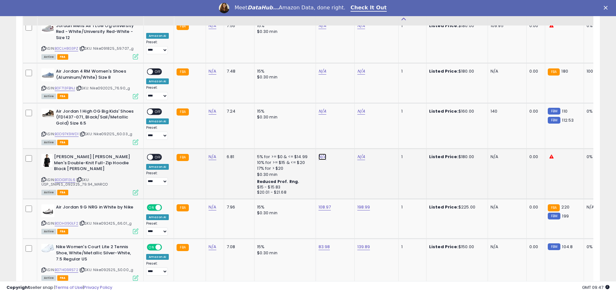
click at [322, 154] on link "N/A" at bounding box center [322, 157] width 8 height 6
click at [63, 177] on link "B0DG1F13L6" at bounding box center [65, 179] width 21 height 5
click at [358, 154] on link "N/A" at bounding box center [361, 157] width 8 height 6
type input "******"
click button "submit" at bounding box center [376, 116] width 11 height 10
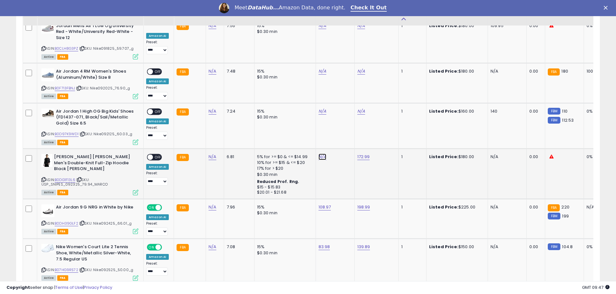
click at [320, 154] on link "N/A" at bounding box center [322, 157] width 8 height 6
click at [299, 115] on input "number" at bounding box center [302, 116] width 58 height 11
type input "******"
click button "submit" at bounding box center [337, 116] width 11 height 10
click at [157, 155] on span "OFF" at bounding box center [158, 157] width 10 height 5
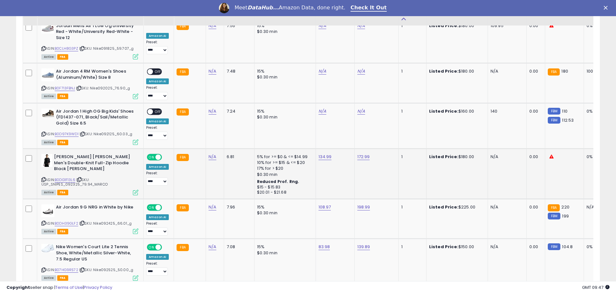
click at [43, 178] on icon at bounding box center [43, 180] width 4 height 4
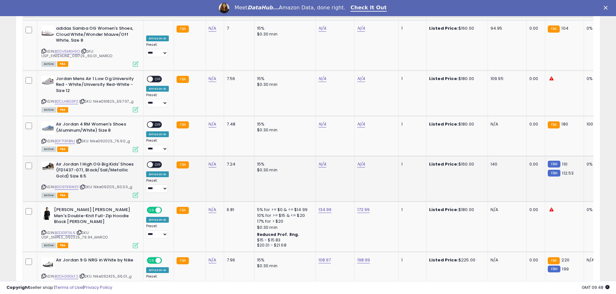
scroll to position [1712, 0]
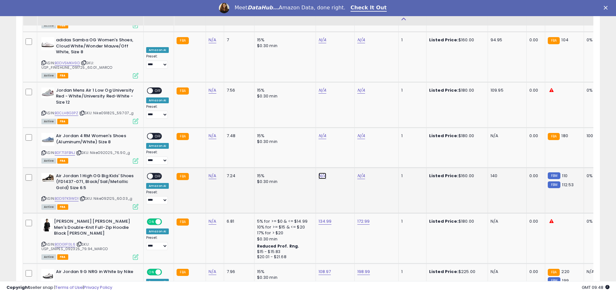
drag, startPoint x: 322, startPoint y: 151, endPoint x: 235, endPoint y: 156, distance: 87.0
click at [322, 173] on link "N/A" at bounding box center [322, 176] width 8 height 6
click at [64, 196] on link "B0D97K9WD1" at bounding box center [67, 198] width 24 height 5
click at [279, 135] on input "number" at bounding box center [302, 135] width 58 height 11
type input "*****"
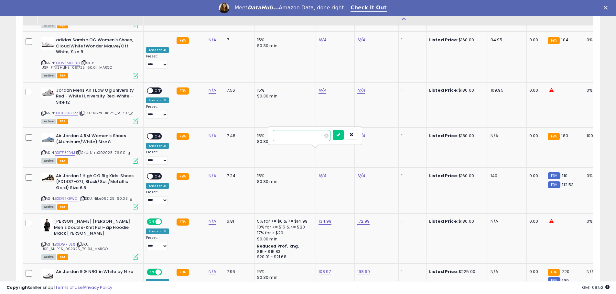
click button "submit" at bounding box center [337, 135] width 11 height 10
click at [359, 173] on link "N/A" at bounding box center [361, 176] width 8 height 6
click at [328, 134] on input "number" at bounding box center [340, 135] width 58 height 11
type input "******"
click button "submit" at bounding box center [376, 135] width 11 height 10
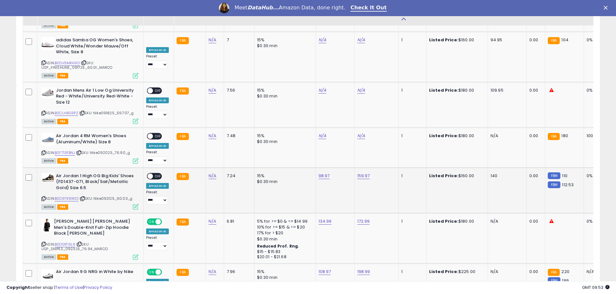
click at [155, 174] on span "OFF" at bounding box center [158, 176] width 10 height 5
click at [42, 197] on icon at bounding box center [43, 199] width 4 height 4
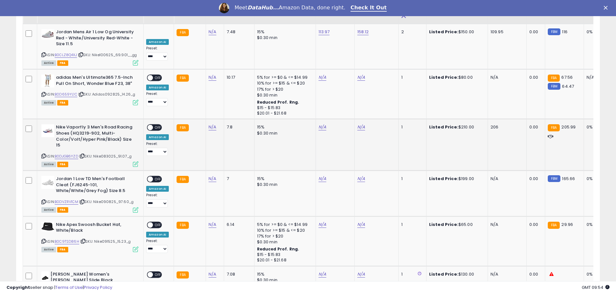
scroll to position [1389, 0]
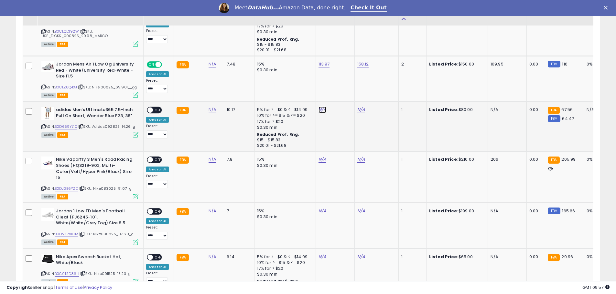
click at [320, 107] on link "N/A" at bounding box center [322, 110] width 8 height 6
click at [65, 124] on link "B0D659YL1C" at bounding box center [66, 126] width 23 height 5
click at [289, 84] on input "number" at bounding box center [302, 81] width 58 height 11
type input "*****"
click button "submit" at bounding box center [337, 81] width 11 height 10
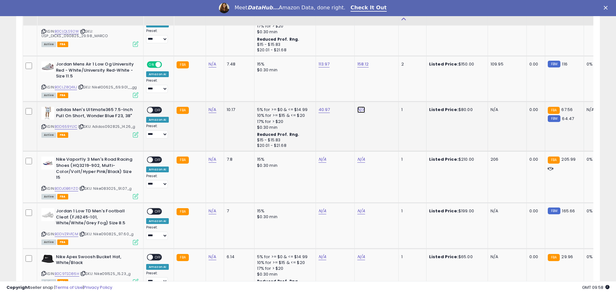
click at [359, 107] on link "N/A" at bounding box center [361, 110] width 8 height 6
click at [326, 81] on input "number" at bounding box center [340, 81] width 58 height 11
type input "*****"
click button "submit" at bounding box center [376, 81] width 11 height 10
click at [155, 108] on span "OFF" at bounding box center [158, 110] width 10 height 5
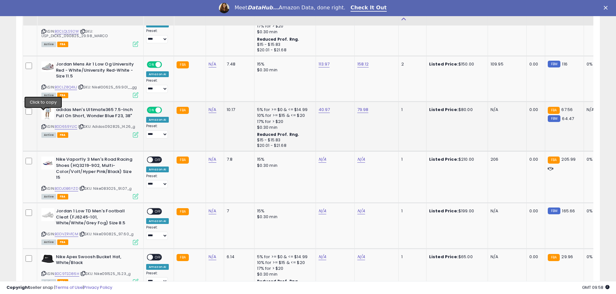
click at [44, 125] on icon at bounding box center [43, 127] width 4 height 4
click at [320, 156] on link "N/A" at bounding box center [322, 159] width 8 height 6
click at [67, 186] on link "B0DJGB6YZD" at bounding box center [67, 188] width 24 height 5
click at [292, 127] on input "number" at bounding box center [302, 131] width 58 height 11
type input "******"
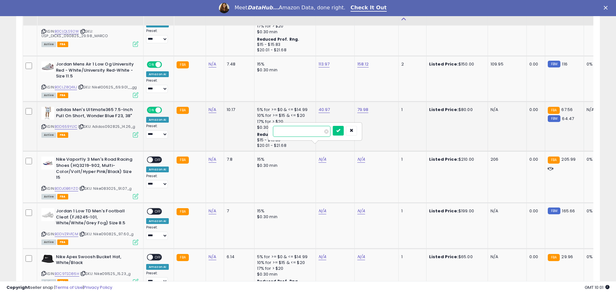
click button "submit" at bounding box center [337, 131] width 11 height 10
click at [357, 156] on link "N/A" at bounding box center [361, 159] width 8 height 6
click at [328, 131] on input "number" at bounding box center [340, 131] width 58 height 11
type input "******"
click button "submit" at bounding box center [376, 131] width 11 height 10
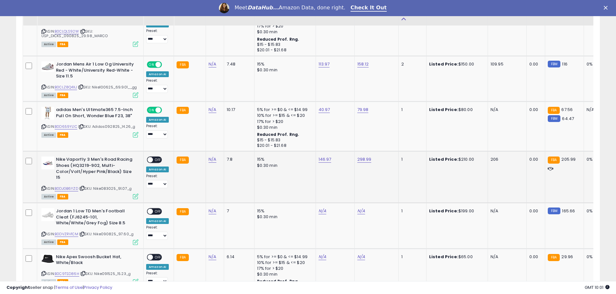
click at [158, 157] on span "OFF" at bounding box center [158, 159] width 10 height 5
click at [43, 187] on icon at bounding box center [43, 189] width 4 height 4
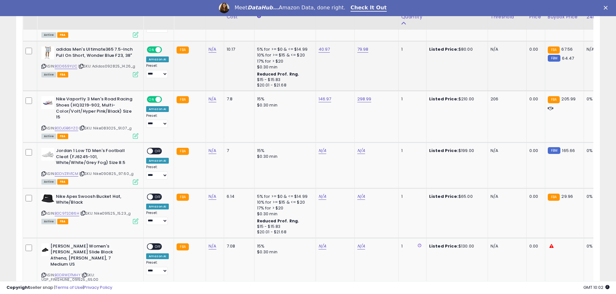
scroll to position [1454, 0]
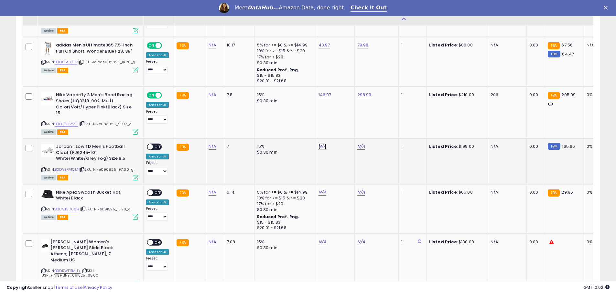
click at [319, 143] on link "N/A" at bounding box center [322, 146] width 8 height 6
click at [63, 167] on link "B0DVZRV1CM" at bounding box center [67, 169] width 24 height 5
click at [286, 119] on input "number" at bounding box center [302, 118] width 58 height 11
type input "******"
click button "submit" at bounding box center [337, 118] width 11 height 10
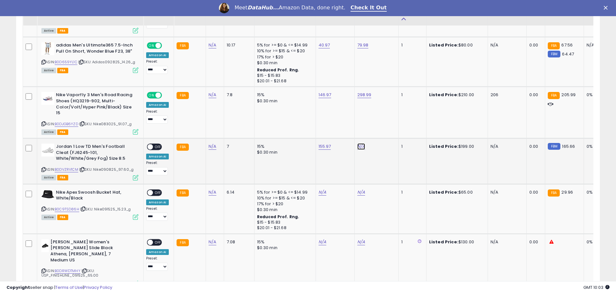
click at [357, 143] on link "N/A" at bounding box center [361, 146] width 8 height 6
click at [336, 120] on input "number" at bounding box center [340, 118] width 58 height 11
type input "******"
click button "submit" at bounding box center [376, 118] width 11 height 10
click at [156, 144] on span "OFF" at bounding box center [158, 146] width 10 height 5
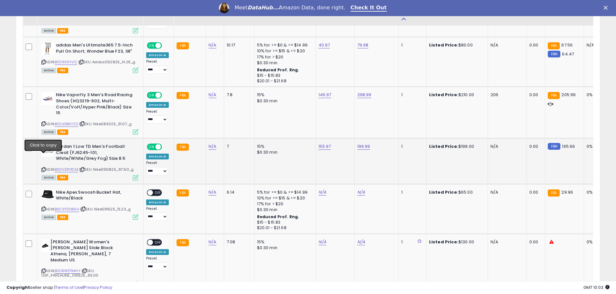
click at [44, 168] on icon at bounding box center [43, 170] width 4 height 4
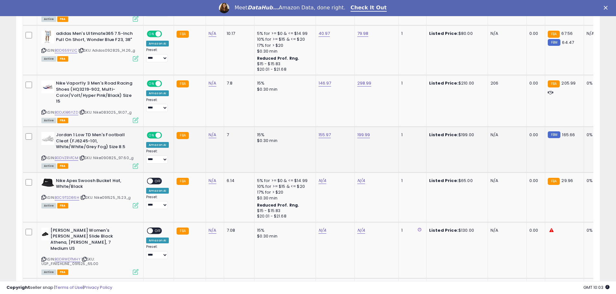
scroll to position [1486, 0]
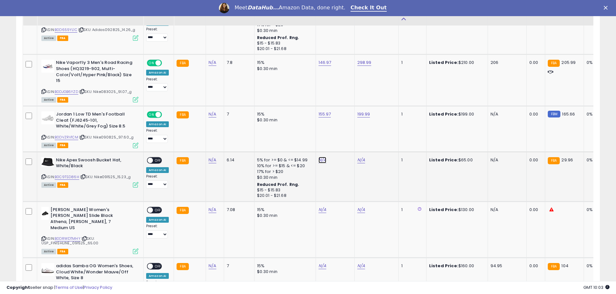
click at [318, 157] on link "N/A" at bounding box center [322, 160] width 8 height 6
click at [71, 174] on link "B0C9TSD86H" at bounding box center [67, 176] width 25 height 5
drag, startPoint x: 44, startPoint y: 164, endPoint x: 422, endPoint y: 101, distance: 383.4
click at [49, 163] on div "ASIN: B0C9TSD86H | SKU: Nike091525_15.23_g Active FBA" at bounding box center [89, 172] width 97 height 30
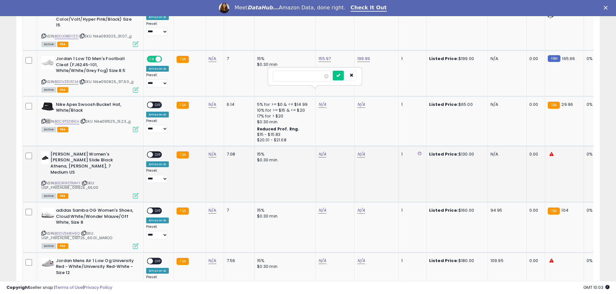
scroll to position [1583, 0]
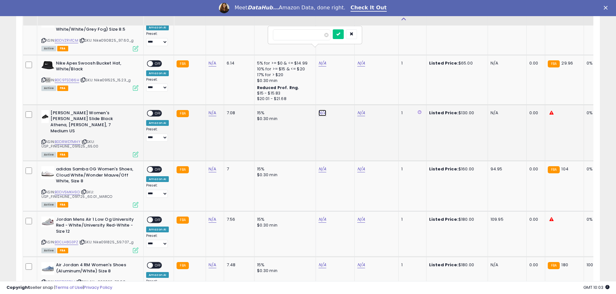
click at [320, 110] on link "N/A" at bounding box center [322, 113] width 8 height 6
click at [65, 139] on link "B0DRWDTMHY" at bounding box center [68, 141] width 26 height 5
click at [358, 110] on link "N/A" at bounding box center [361, 113] width 8 height 6
type input "******"
click button "submit" at bounding box center [376, 84] width 11 height 10
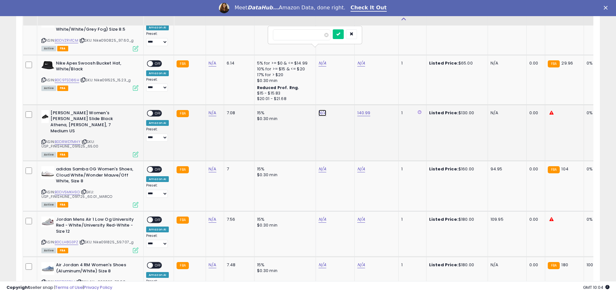
click at [320, 110] on link "N/A" at bounding box center [322, 113] width 8 height 6
click at [305, 87] on input "number" at bounding box center [302, 84] width 58 height 11
type input "******"
click button "submit" at bounding box center [337, 84] width 11 height 10
click at [156, 111] on span "OFF" at bounding box center [158, 113] width 10 height 5
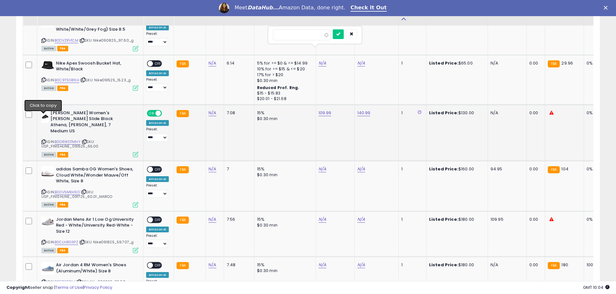
click at [43, 140] on icon at bounding box center [43, 142] width 4 height 4
click at [322, 166] on link "N/A" at bounding box center [322, 169] width 8 height 6
click at [70, 190] on link "B0DV5MKH9D" at bounding box center [67, 192] width 25 height 5
click at [294, 129] on input "number" at bounding box center [302, 128] width 58 height 11
type input "******"
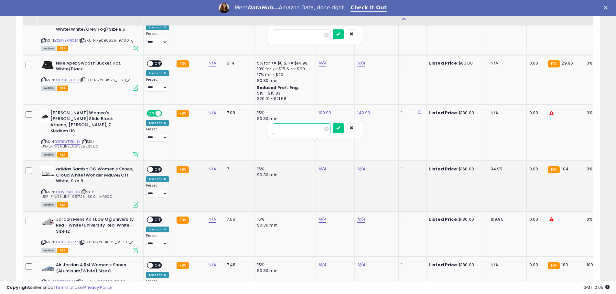
click button "submit" at bounding box center [337, 128] width 11 height 10
click at [361, 166] on link "N/A" at bounding box center [361, 169] width 8 height 6
click at [327, 131] on input "number" at bounding box center [340, 128] width 58 height 11
type input "******"
click button "submit" at bounding box center [376, 128] width 11 height 10
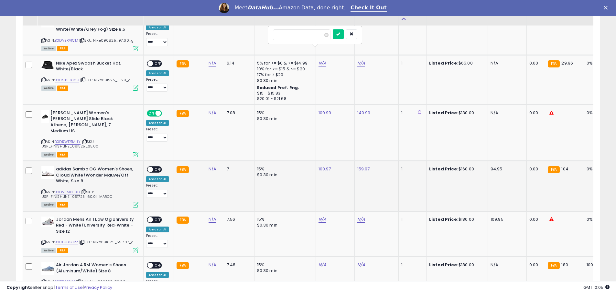
click at [158, 167] on span "OFF" at bounding box center [158, 169] width 10 height 5
click at [44, 190] on icon at bounding box center [43, 192] width 4 height 4
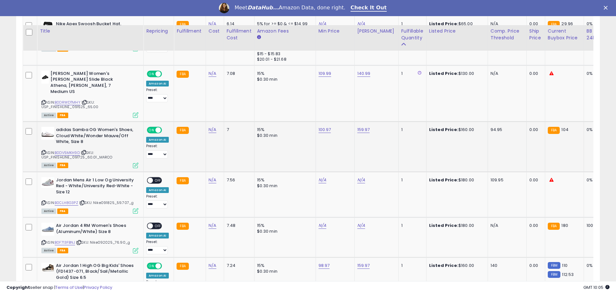
scroll to position [1648, 0]
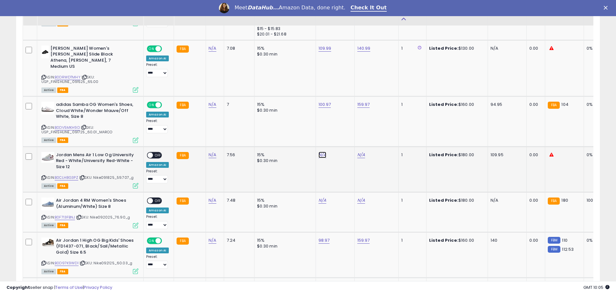
drag, startPoint x: 320, startPoint y: 130, endPoint x: 313, endPoint y: 134, distance: 8.0
click at [320, 152] on link "N/A" at bounding box center [322, 155] width 8 height 6
click at [66, 175] on link "B0CLH8G3PZ" at bounding box center [67, 177] width 24 height 5
click at [306, 112] on input "number" at bounding box center [302, 114] width 58 height 11
type input "*****"
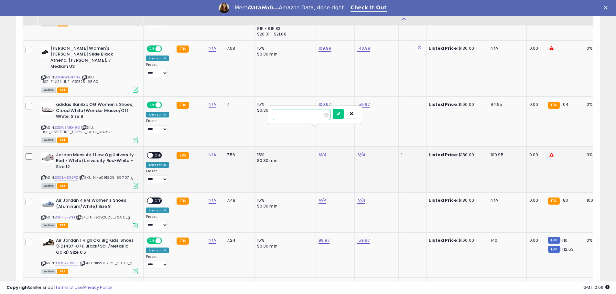
click button "submit" at bounding box center [337, 114] width 11 height 10
click at [357, 152] on link "N/A" at bounding box center [361, 155] width 8 height 6
click at [328, 111] on input "number" at bounding box center [340, 114] width 58 height 11
type input "******"
click button "submit" at bounding box center [376, 114] width 11 height 10
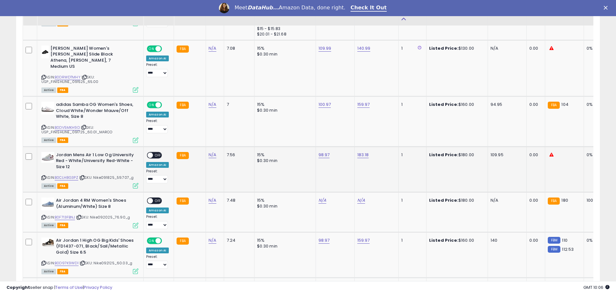
click at [155, 153] on span "OFF" at bounding box center [158, 155] width 10 height 5
click at [44, 176] on icon at bounding box center [43, 178] width 4 height 4
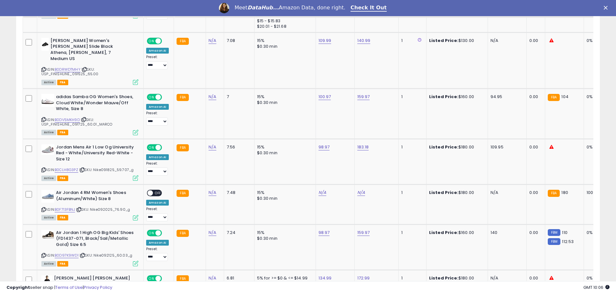
scroll to position [1680, 0]
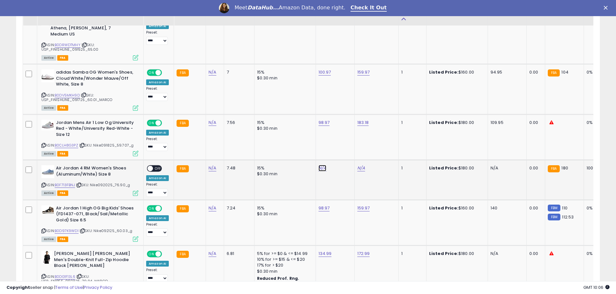
click at [320, 165] on link "N/A" at bounding box center [322, 168] width 8 height 6
click at [66, 183] on link "B0F713FBNJ" at bounding box center [65, 185] width 20 height 5
click at [306, 128] on input "number" at bounding box center [302, 127] width 58 height 11
type input "******"
click button "submit" at bounding box center [337, 127] width 11 height 10
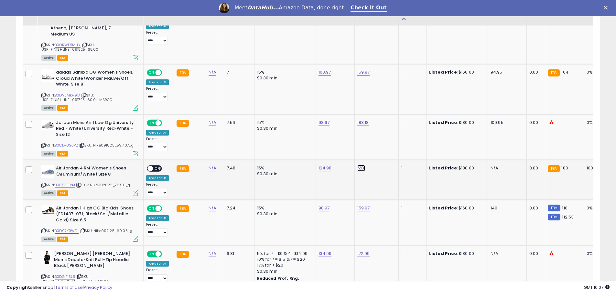
click at [357, 165] on link "N/A" at bounding box center [361, 168] width 8 height 6
click at [335, 129] on input "number" at bounding box center [340, 127] width 58 height 11
type input "******"
click button "submit" at bounding box center [376, 127] width 11 height 10
click at [155, 166] on span "OFF" at bounding box center [158, 168] width 10 height 5
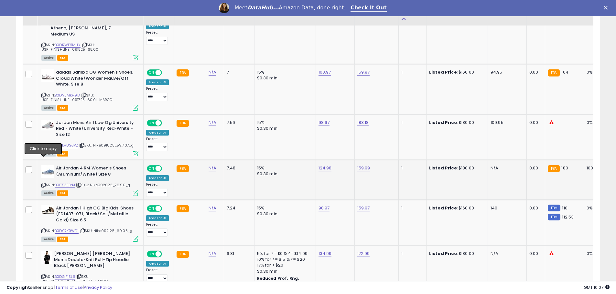
click at [43, 184] on icon at bounding box center [43, 186] width 4 height 4
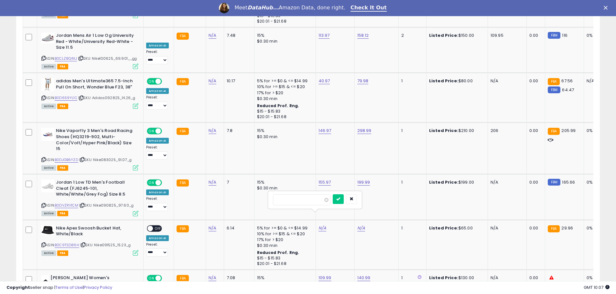
scroll to position [1357, 0]
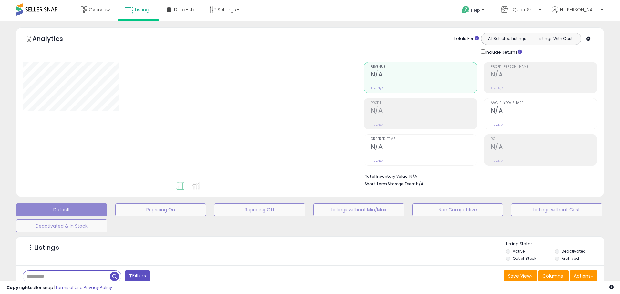
scroll to position [107, 0]
